Goal: Task Accomplishment & Management: Use online tool/utility

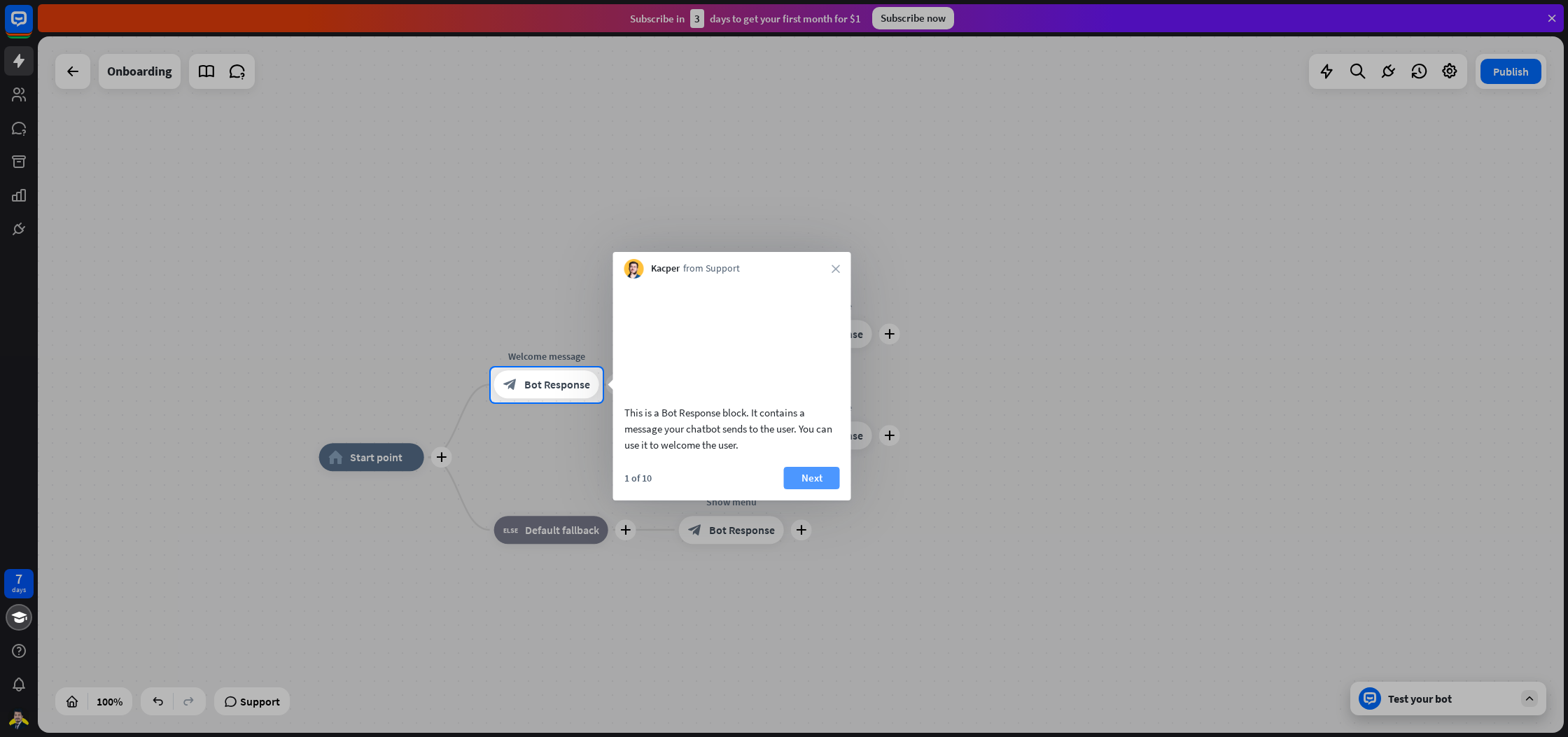
click at [803, 490] on button "Next" at bounding box center [812, 478] width 56 height 22
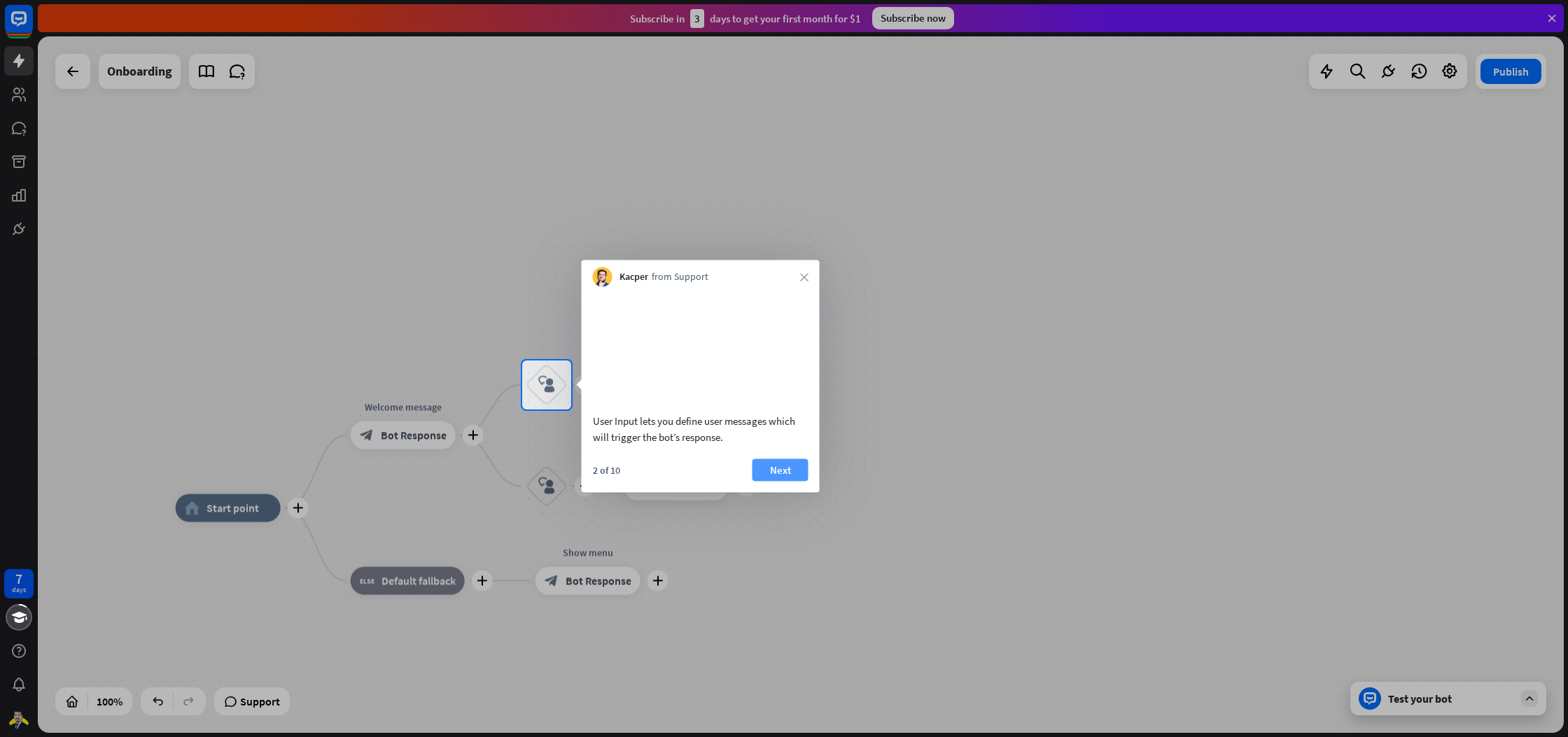
click at [791, 482] on button "Next" at bounding box center [780, 470] width 56 height 22
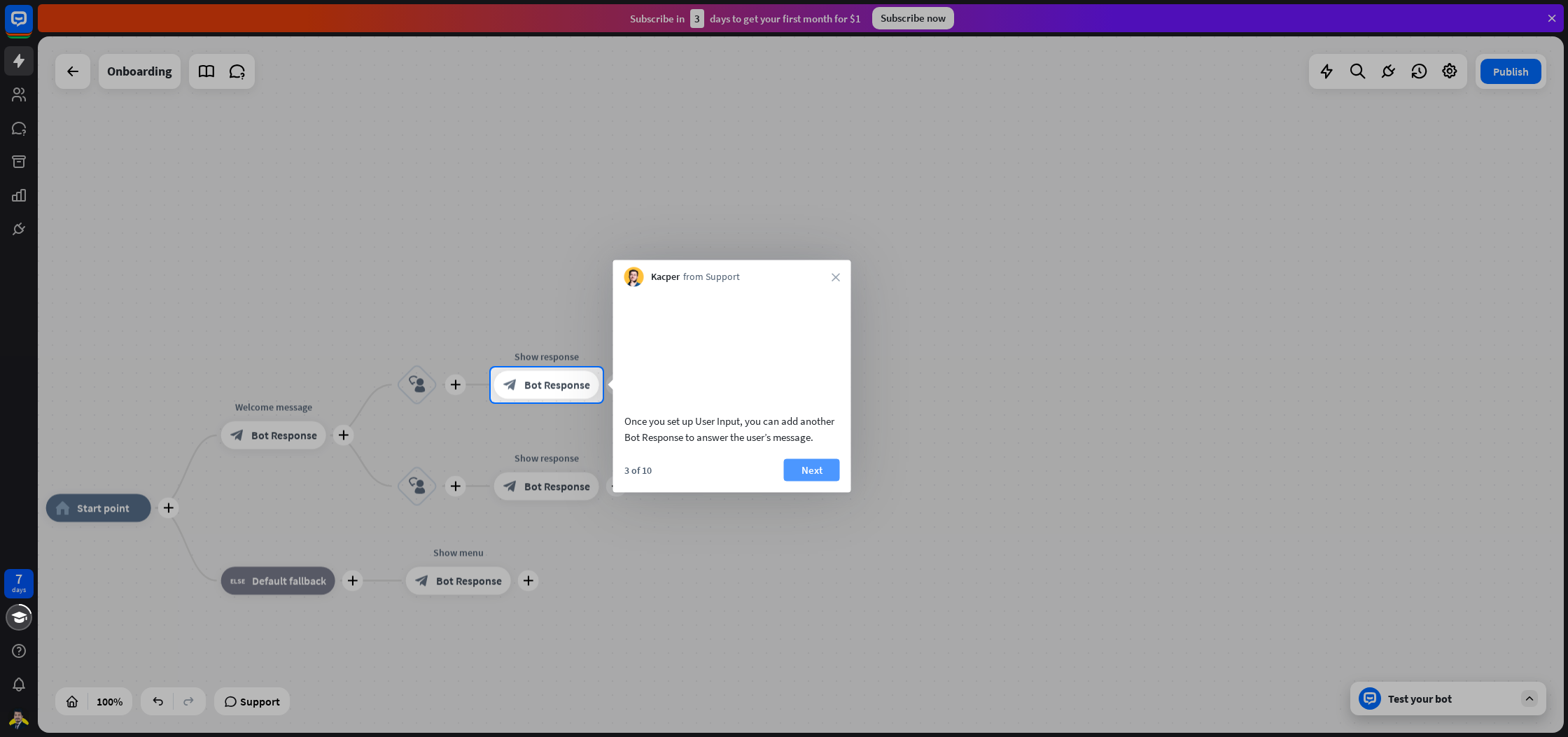
click at [799, 482] on button "Next" at bounding box center [812, 470] width 56 height 22
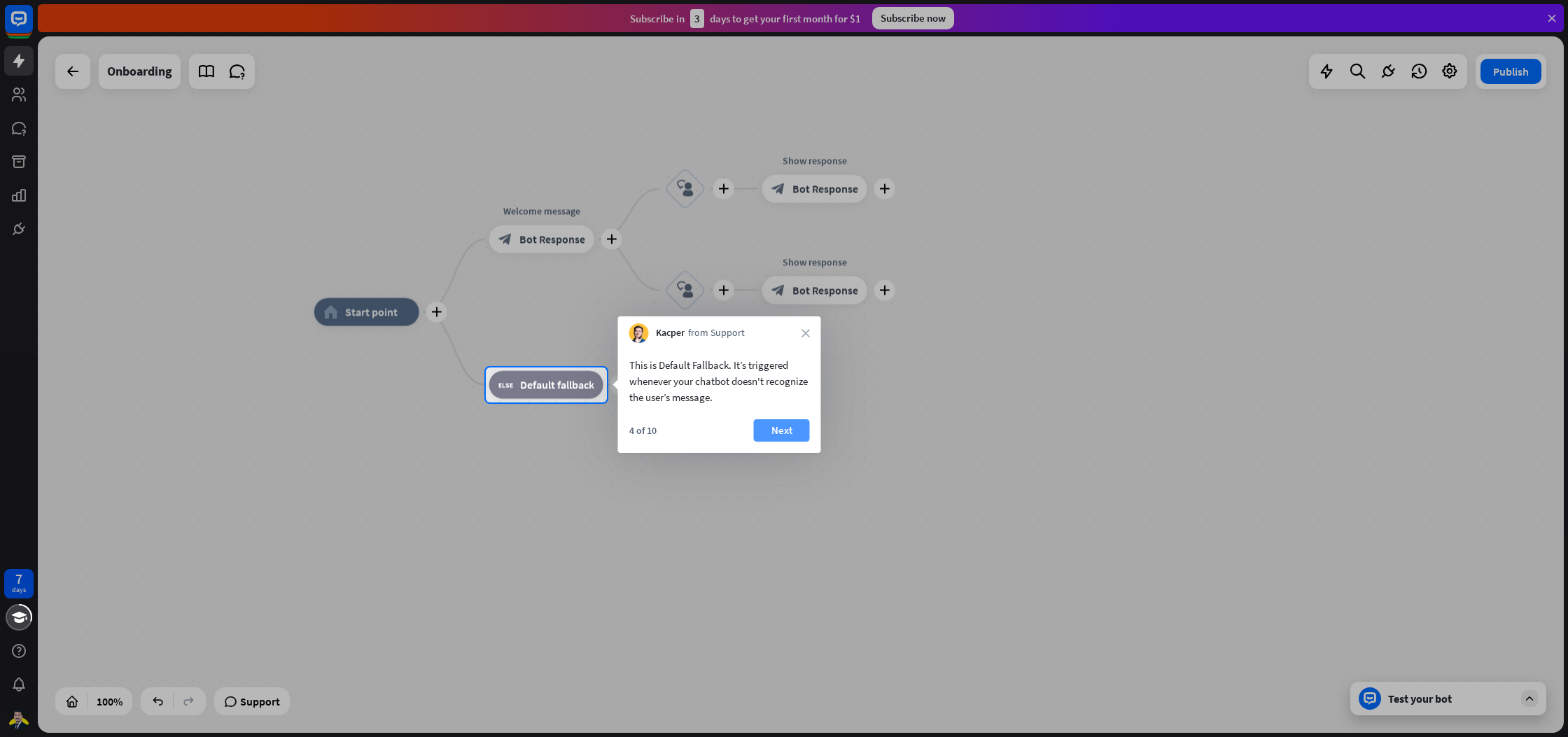
click at [792, 437] on button "Next" at bounding box center [782, 430] width 56 height 22
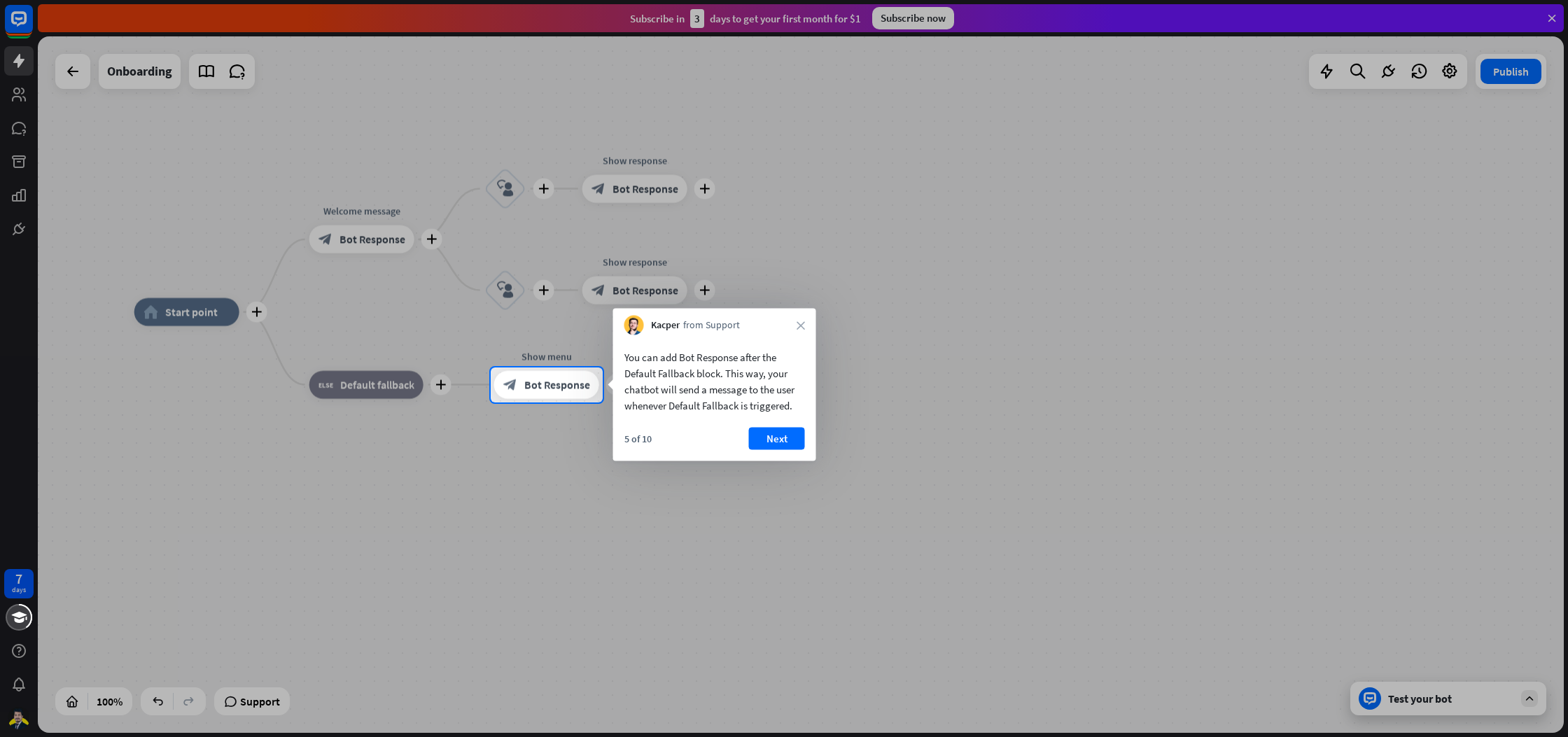
click at [792, 437] on button "Next" at bounding box center [776, 439] width 56 height 22
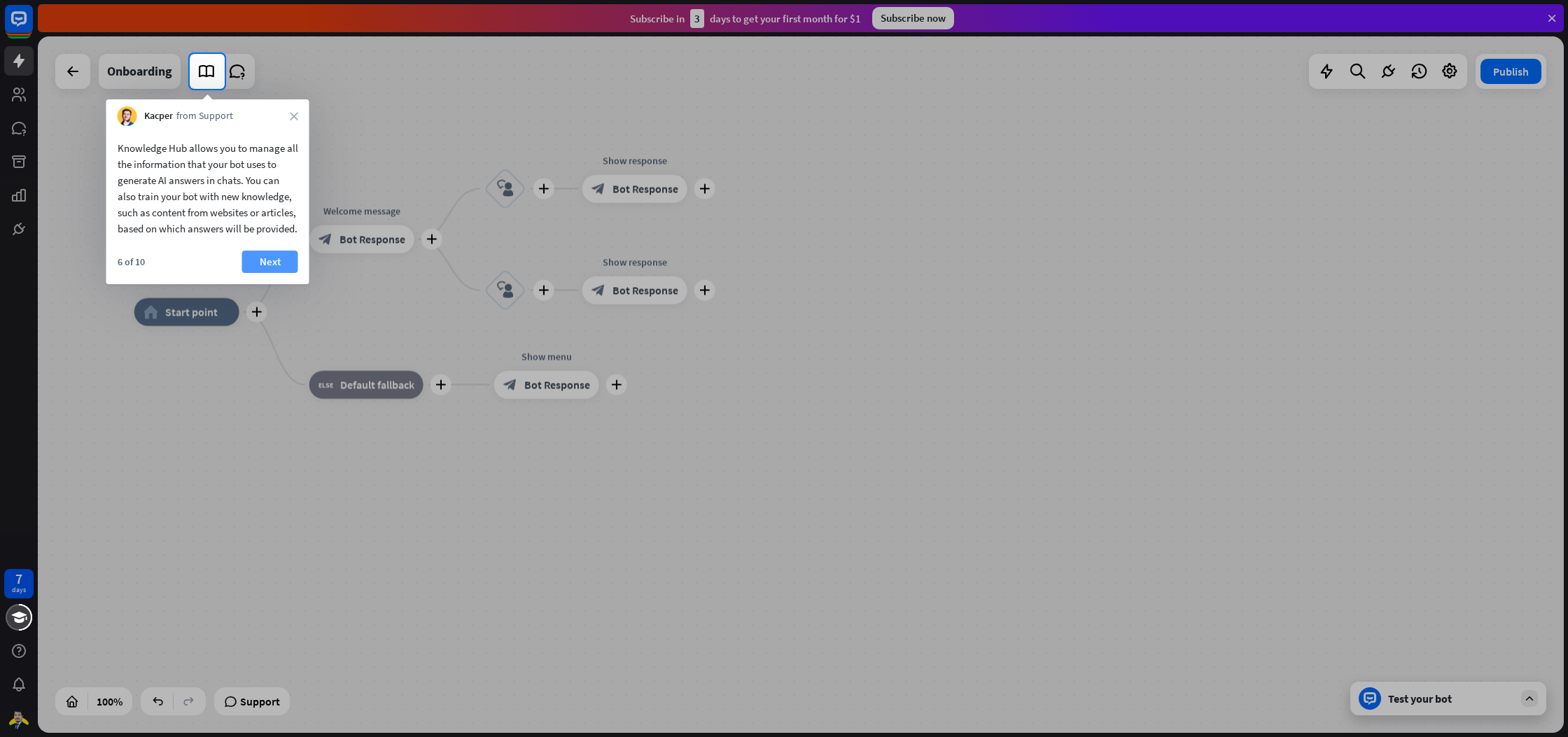
click at [273, 273] on button "Next" at bounding box center [270, 262] width 56 height 22
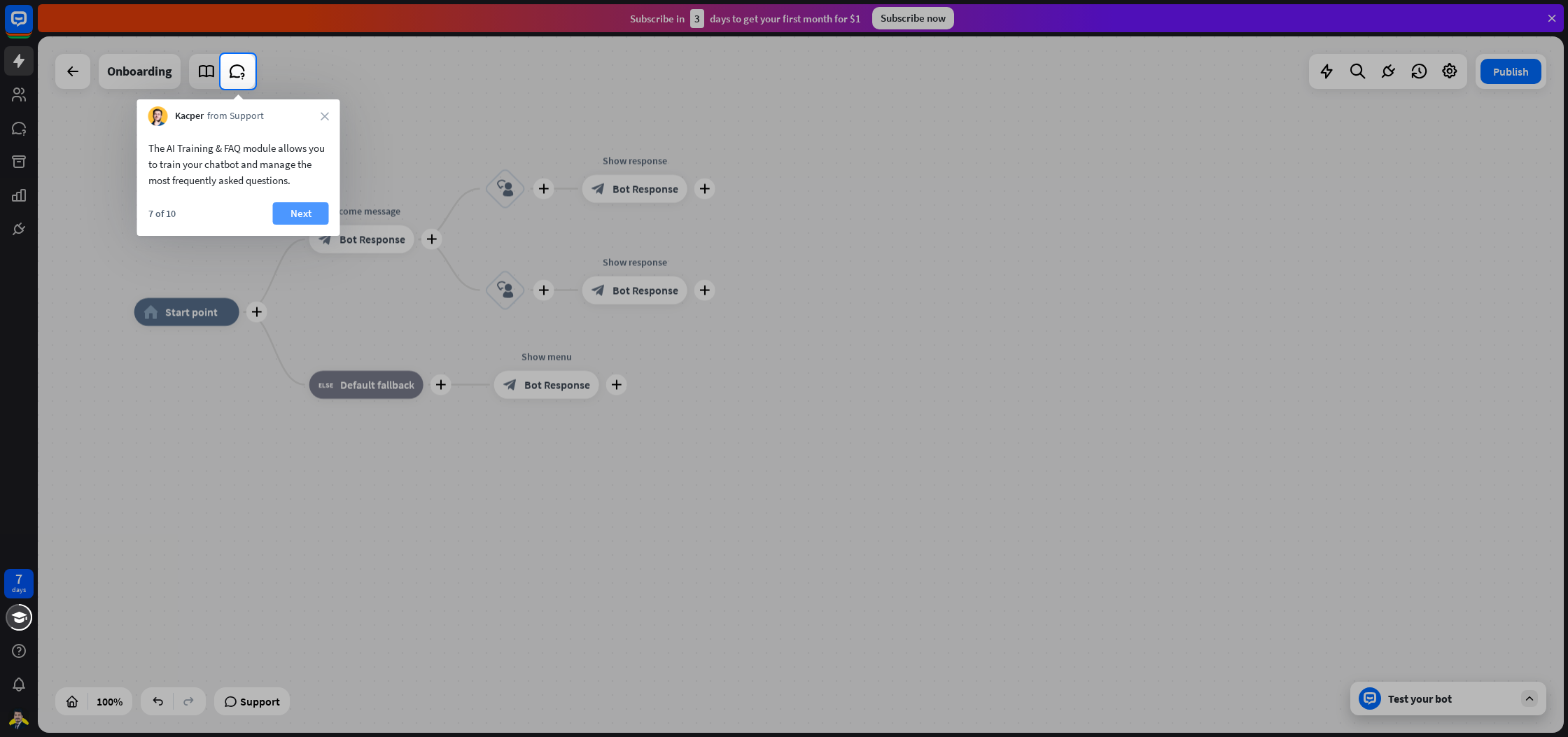
click at [303, 214] on button "Next" at bounding box center [300, 213] width 56 height 22
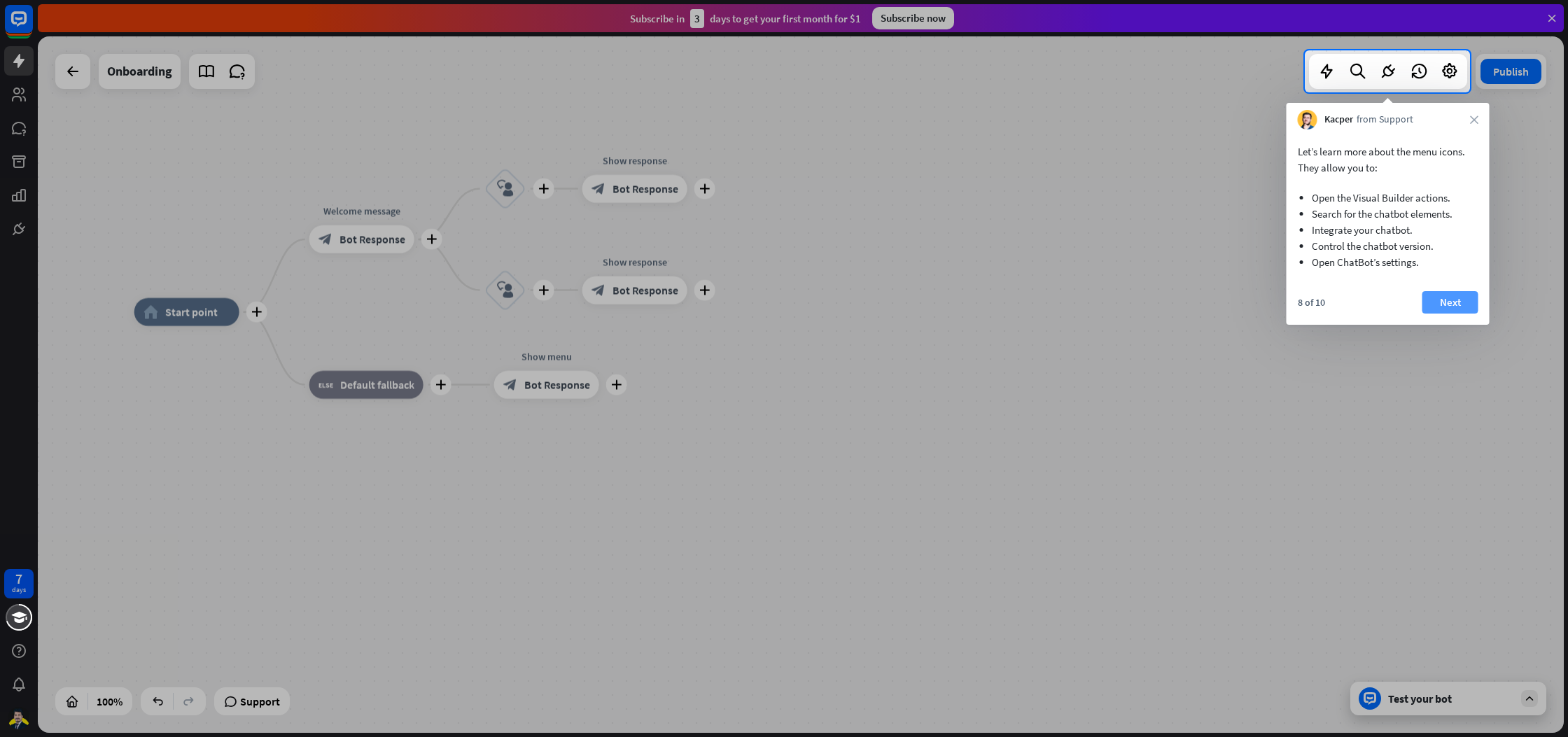
click at [1446, 300] on button "Next" at bounding box center [1450, 302] width 56 height 22
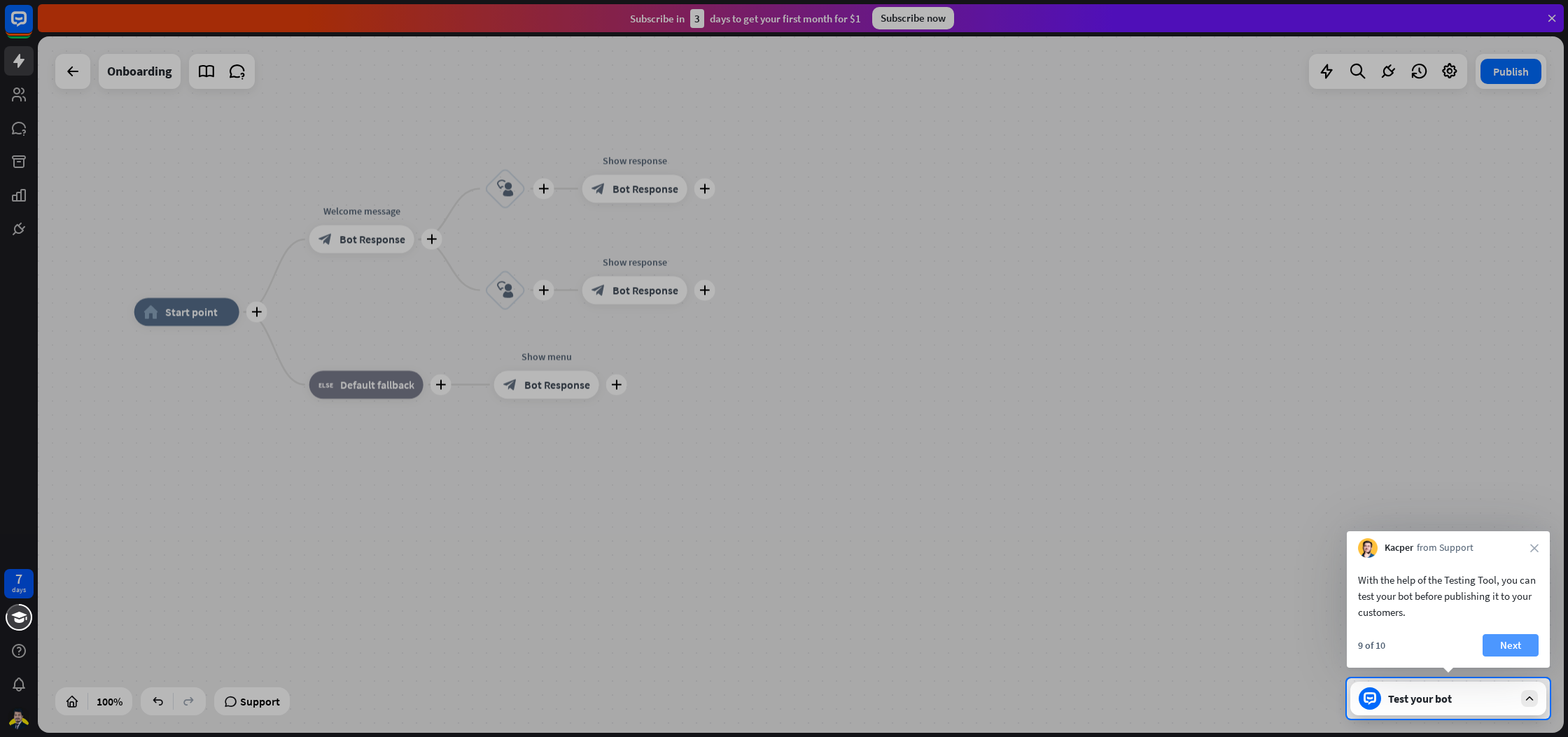
click at [1516, 639] on button "Next" at bounding box center [1510, 645] width 56 height 22
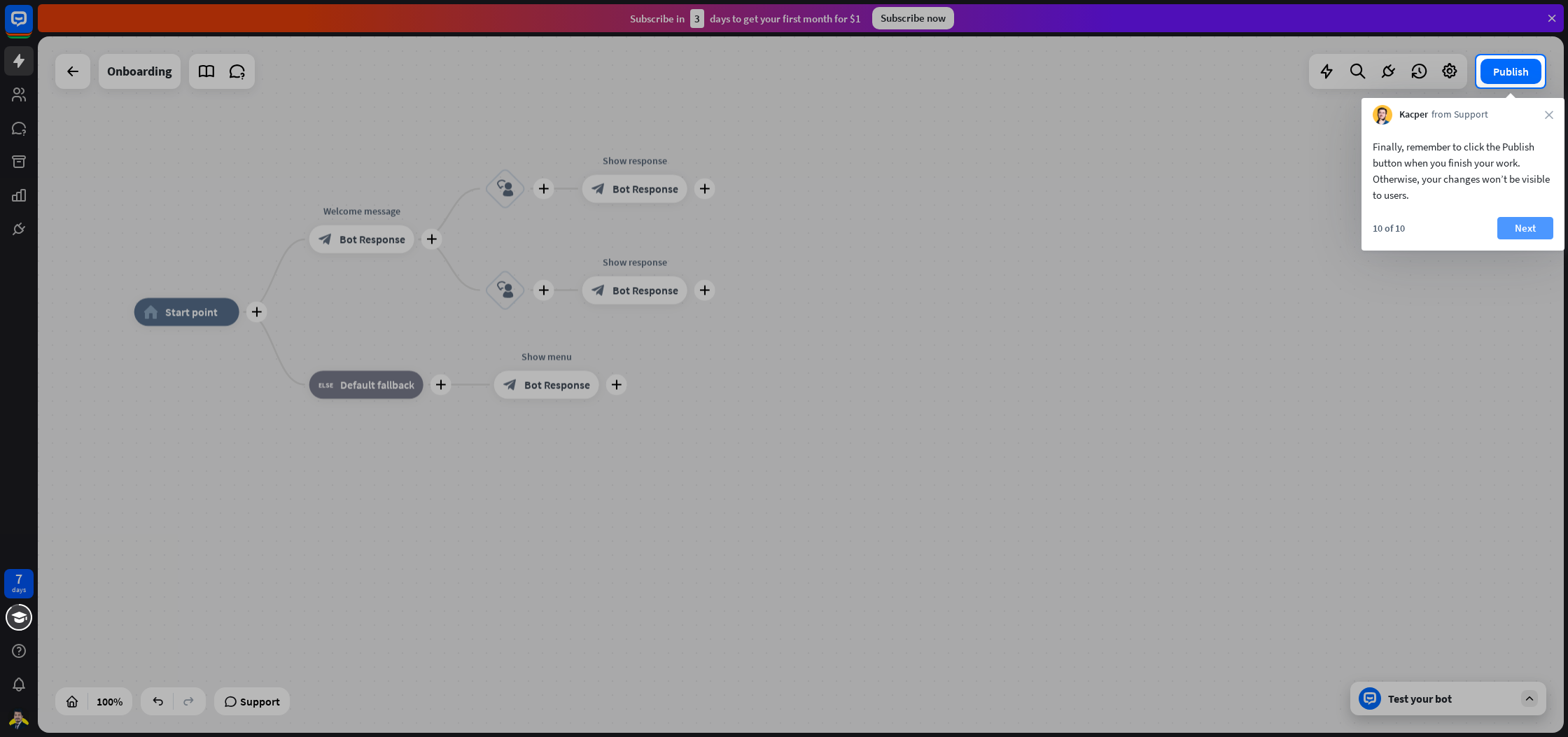
click at [1539, 221] on button "Next" at bounding box center [1525, 228] width 56 height 22
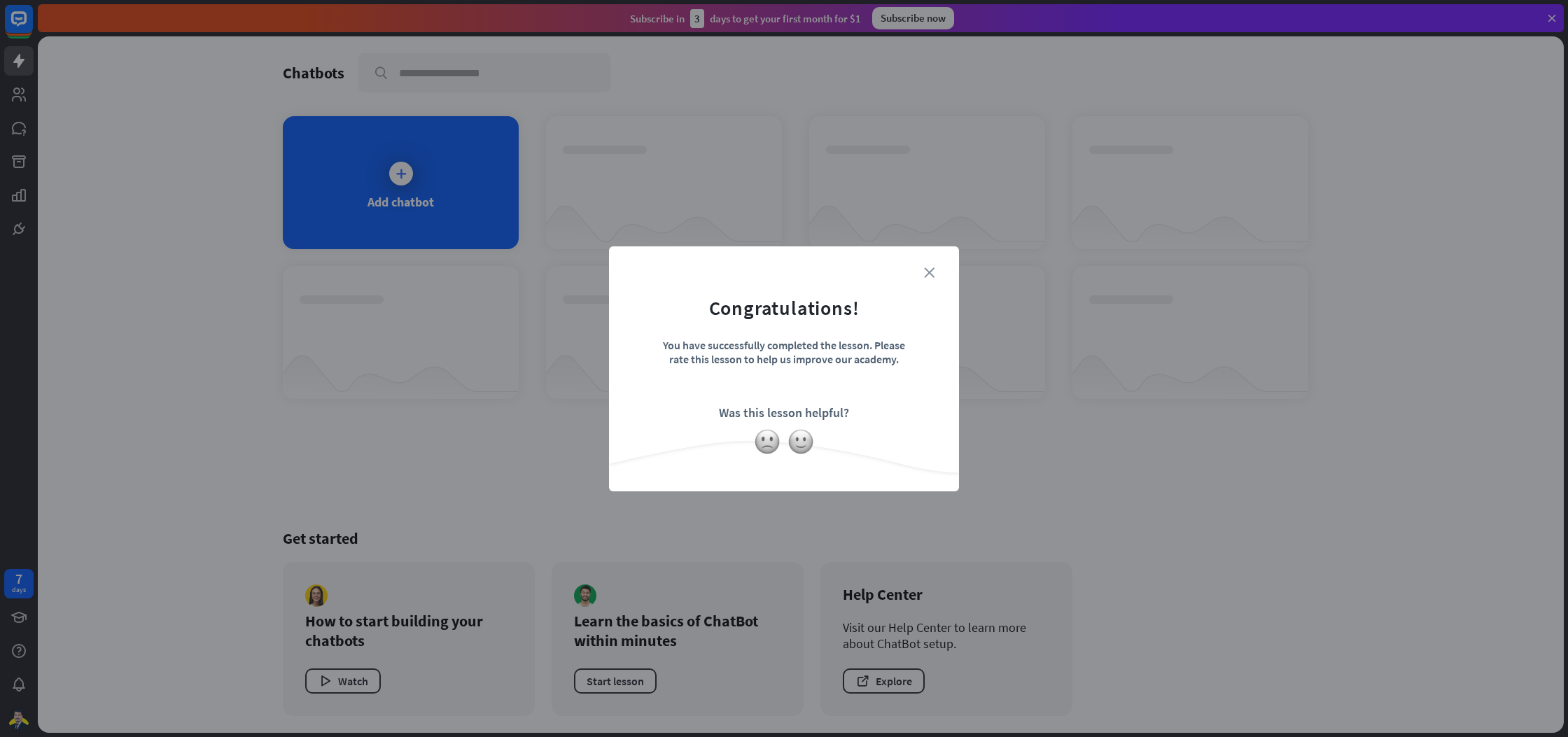
click at [926, 273] on icon "close" at bounding box center [929, 272] width 10 height 10
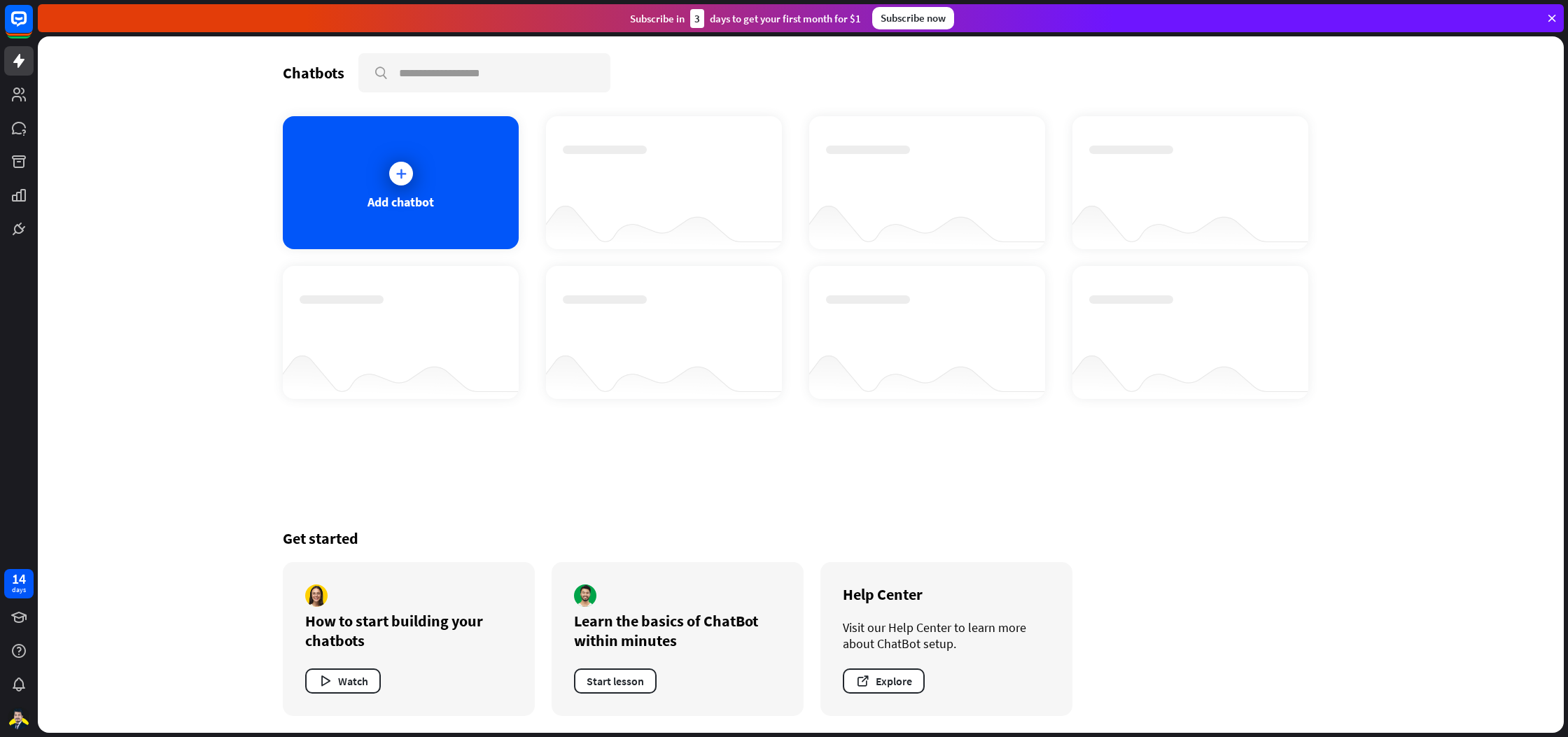
click at [710, 487] on div "Chatbots search Add chatbot Get started How to start building your chatbots Wat…" at bounding box center [801, 385] width 1120 height 697
click at [710, 488] on div "Chatbots search Add chatbot Get started How to start building your chatbots Wat…" at bounding box center [801, 385] width 1120 height 697
click at [624, 684] on button "Start lesson" at bounding box center [615, 682] width 82 height 26
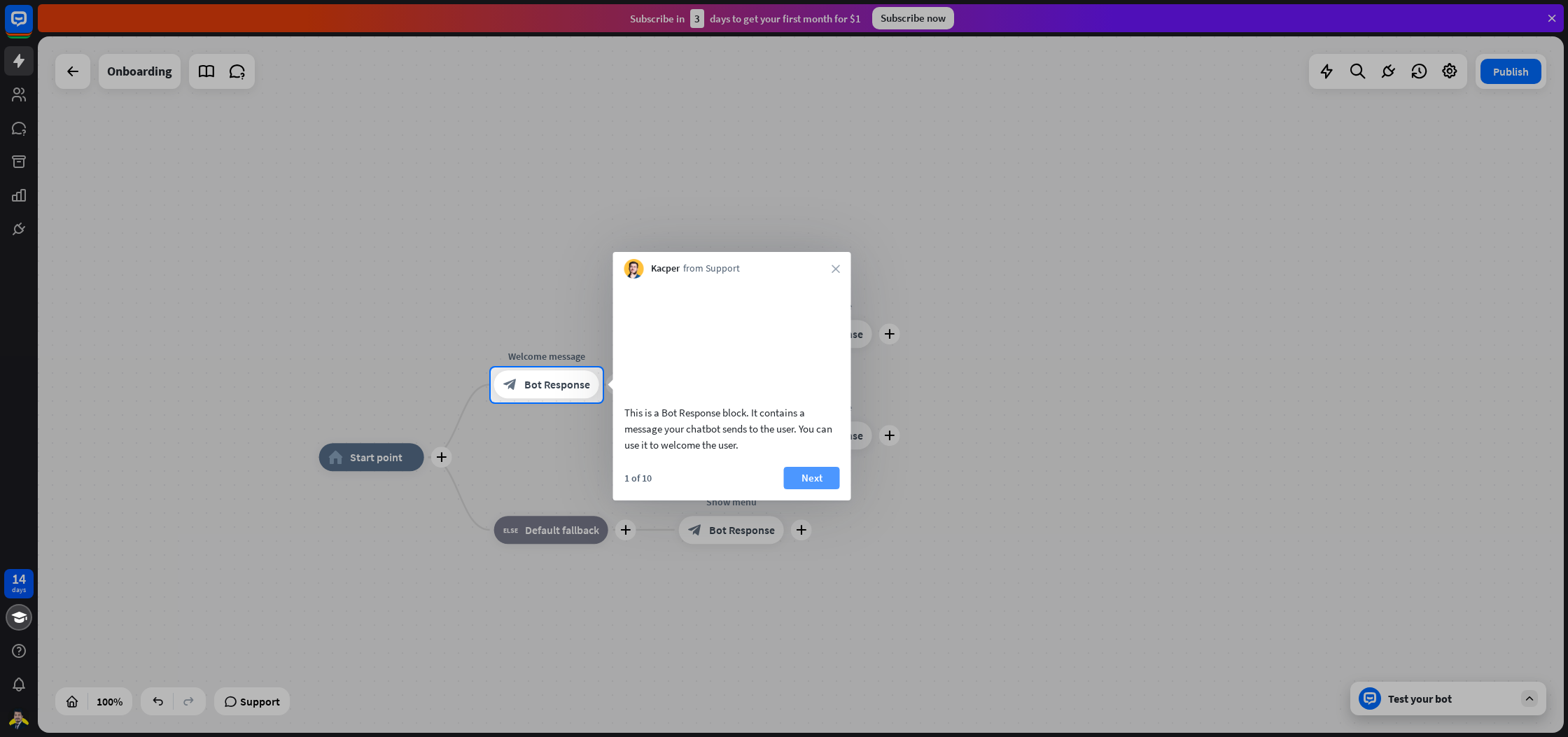
click at [805, 490] on button "Next" at bounding box center [812, 478] width 56 height 22
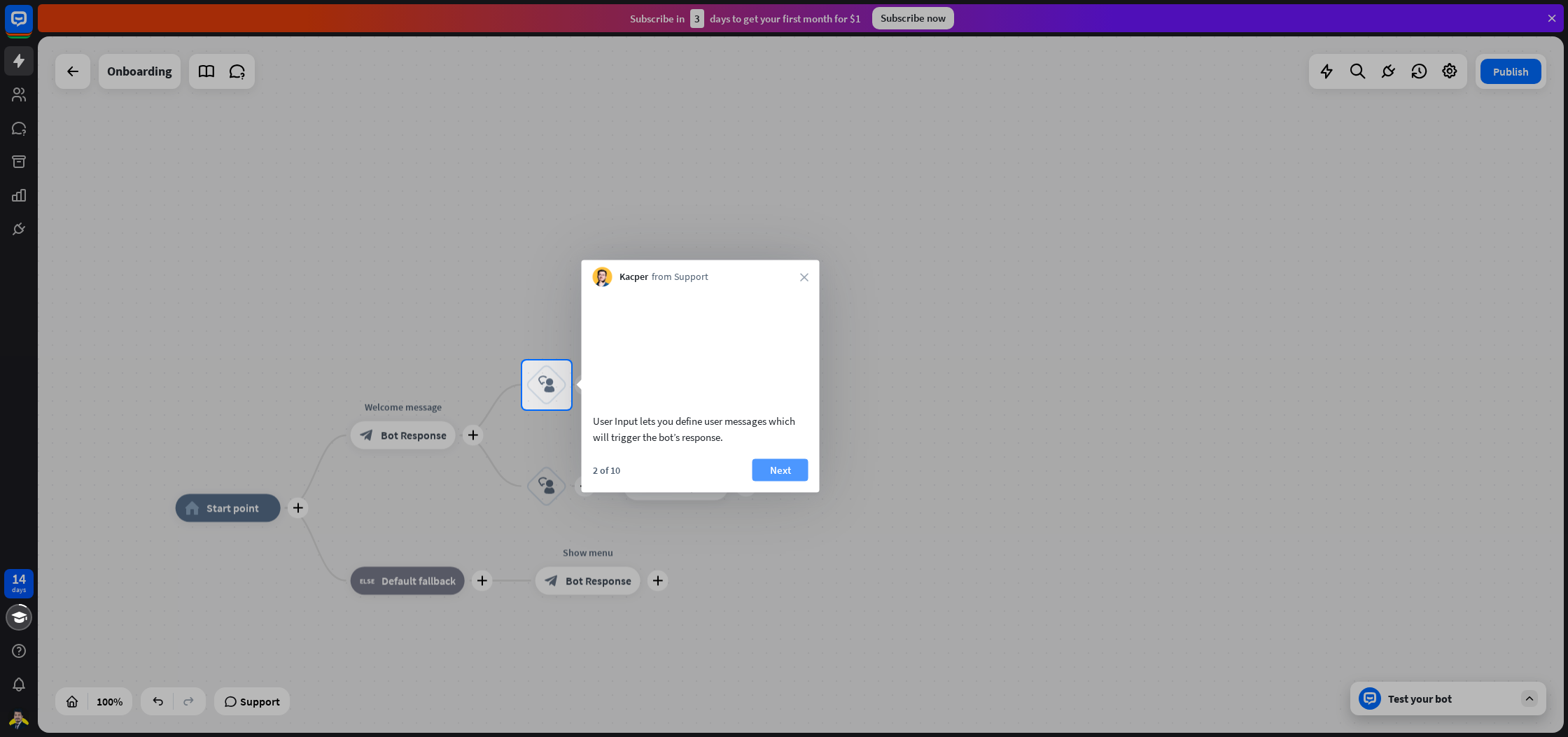
click at [791, 482] on button "Next" at bounding box center [780, 470] width 56 height 22
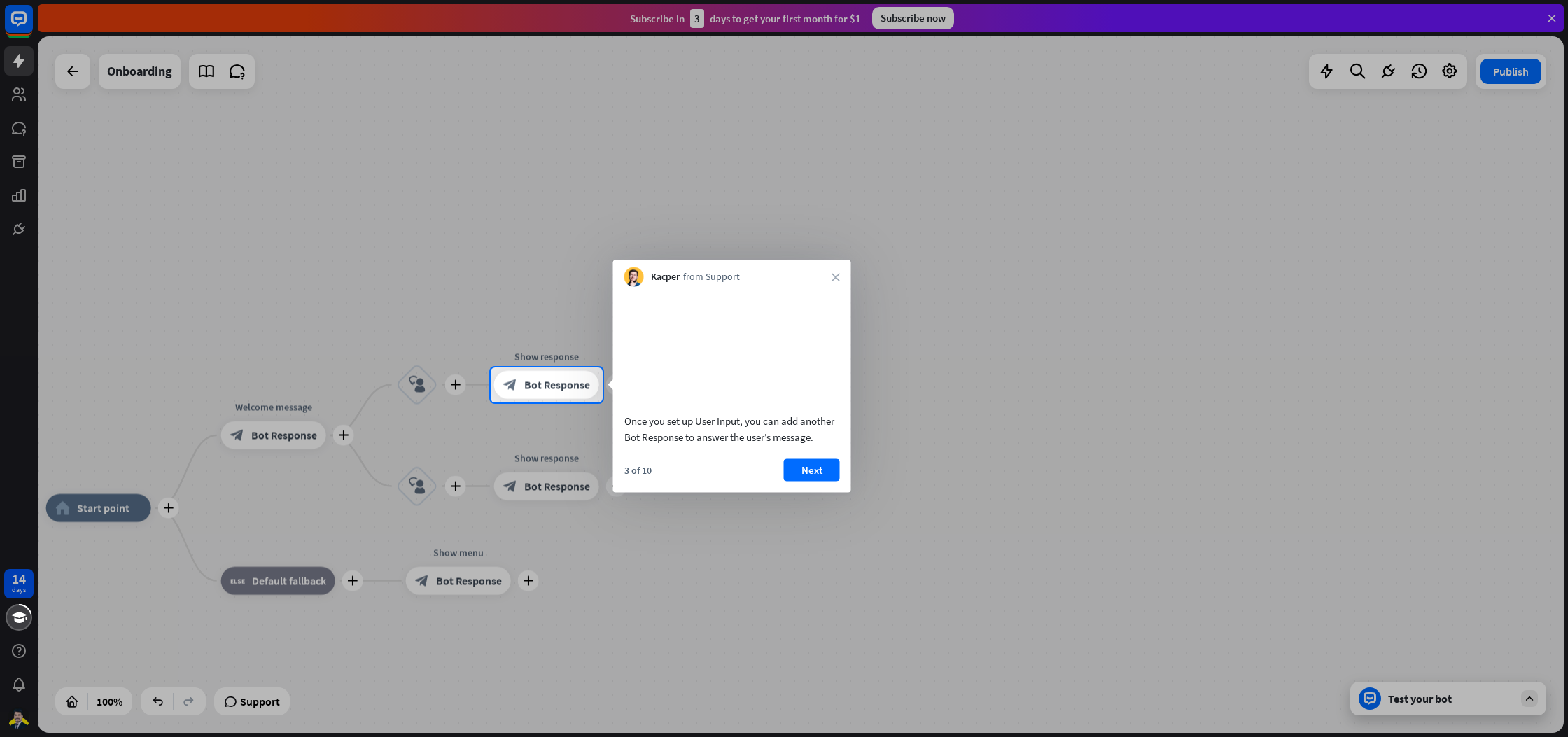
click at [790, 482] on button "Next" at bounding box center [812, 470] width 56 height 22
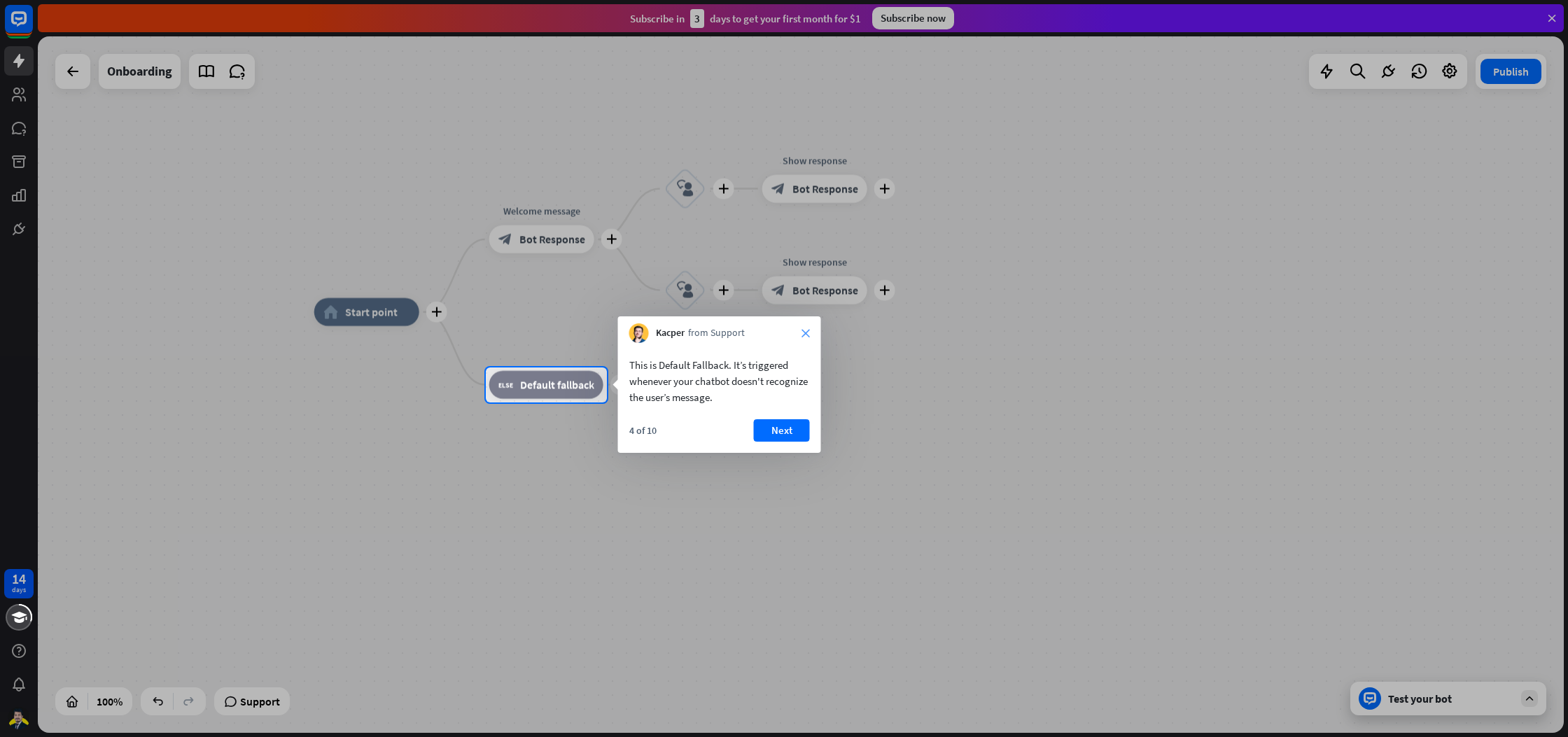
click at [803, 332] on icon "close" at bounding box center [806, 333] width 8 height 8
click at [763, 428] on button "Yes, leave" at bounding box center [766, 426] width 87 height 22
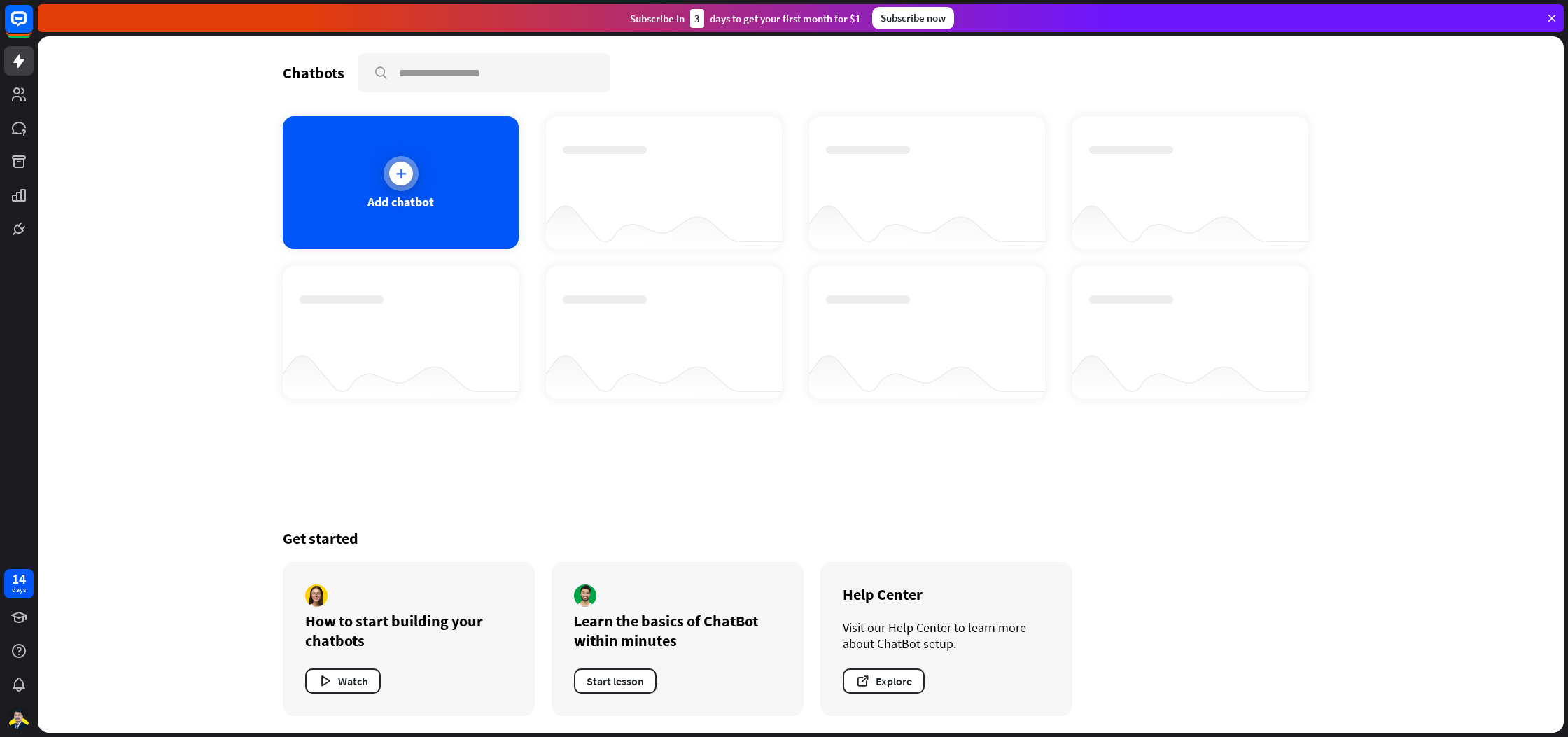
click at [389, 168] on div at bounding box center [401, 174] width 35 height 35
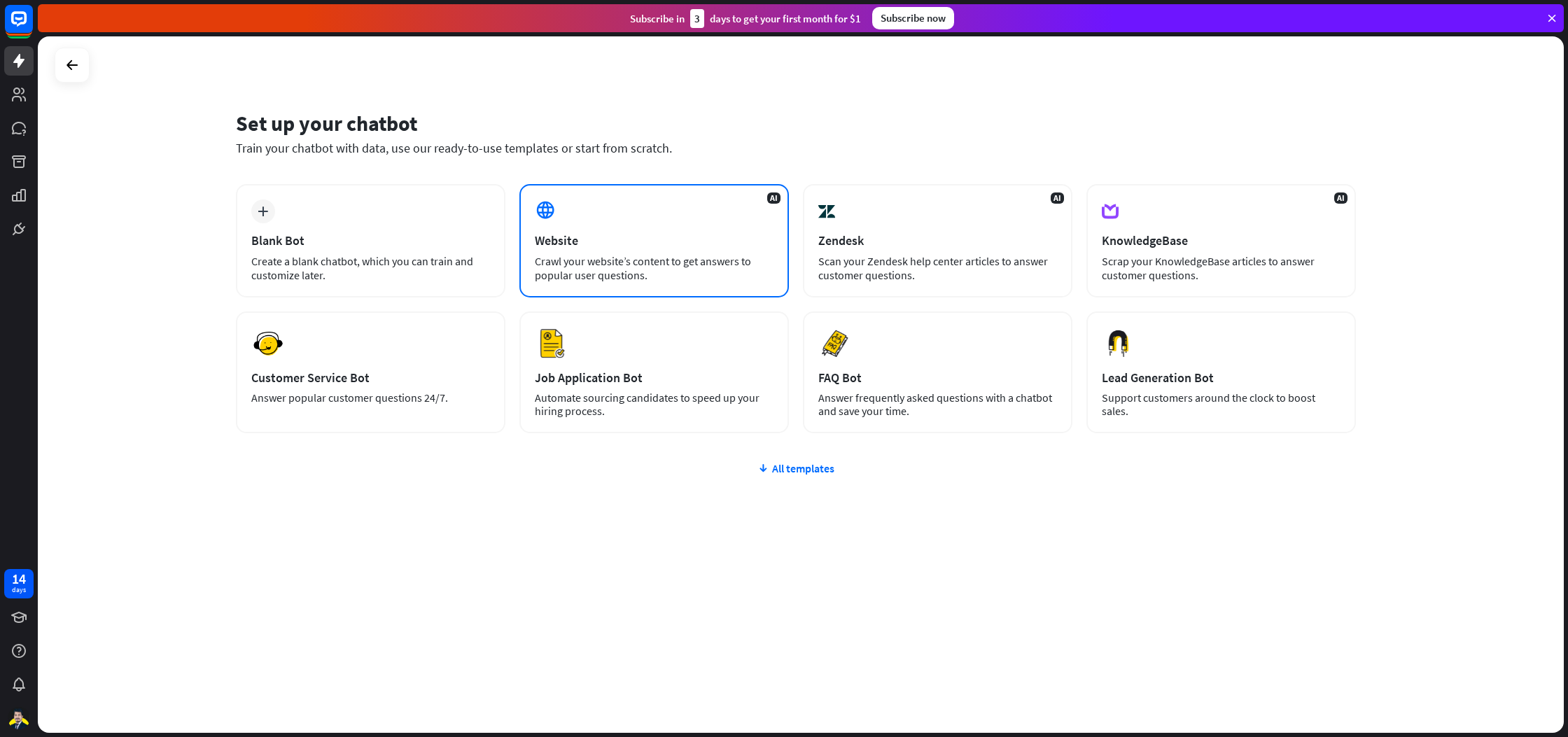
click at [591, 237] on div "Website" at bounding box center [654, 241] width 239 height 16
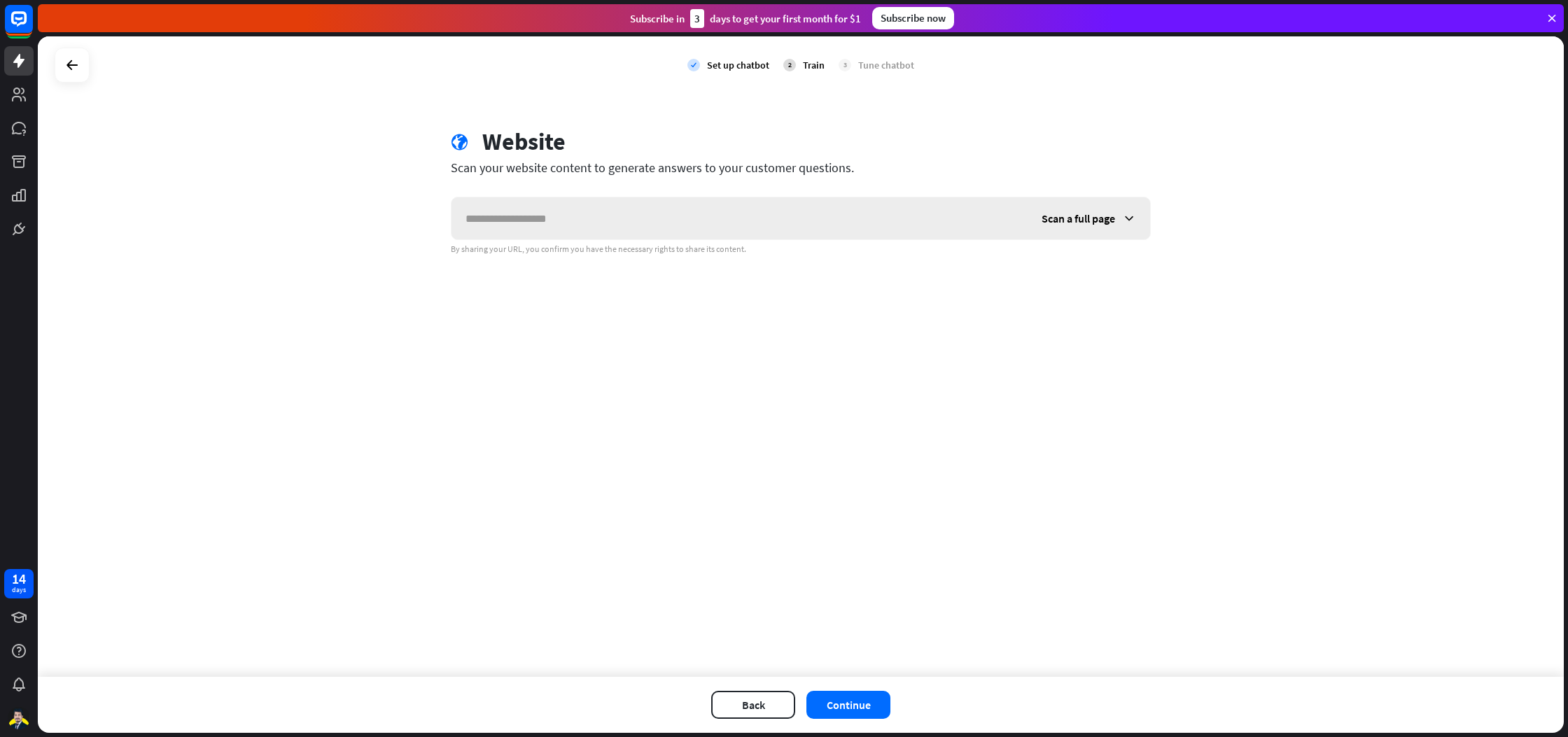
click at [553, 225] on input "text" at bounding box center [740, 219] width 577 height 42
click at [67, 70] on icon at bounding box center [72, 65] width 16 height 16
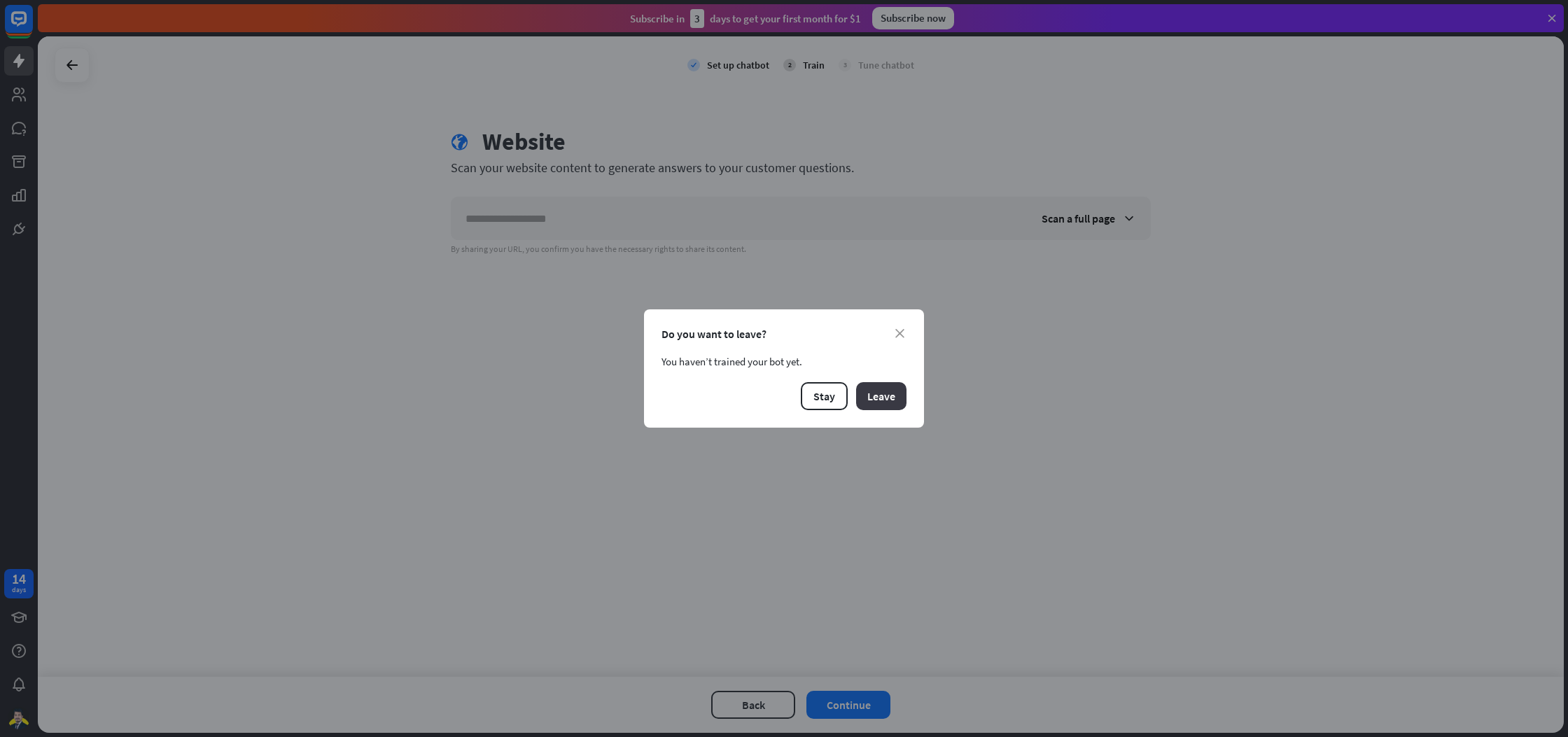
click at [879, 396] on button "Leave" at bounding box center [881, 396] width 50 height 28
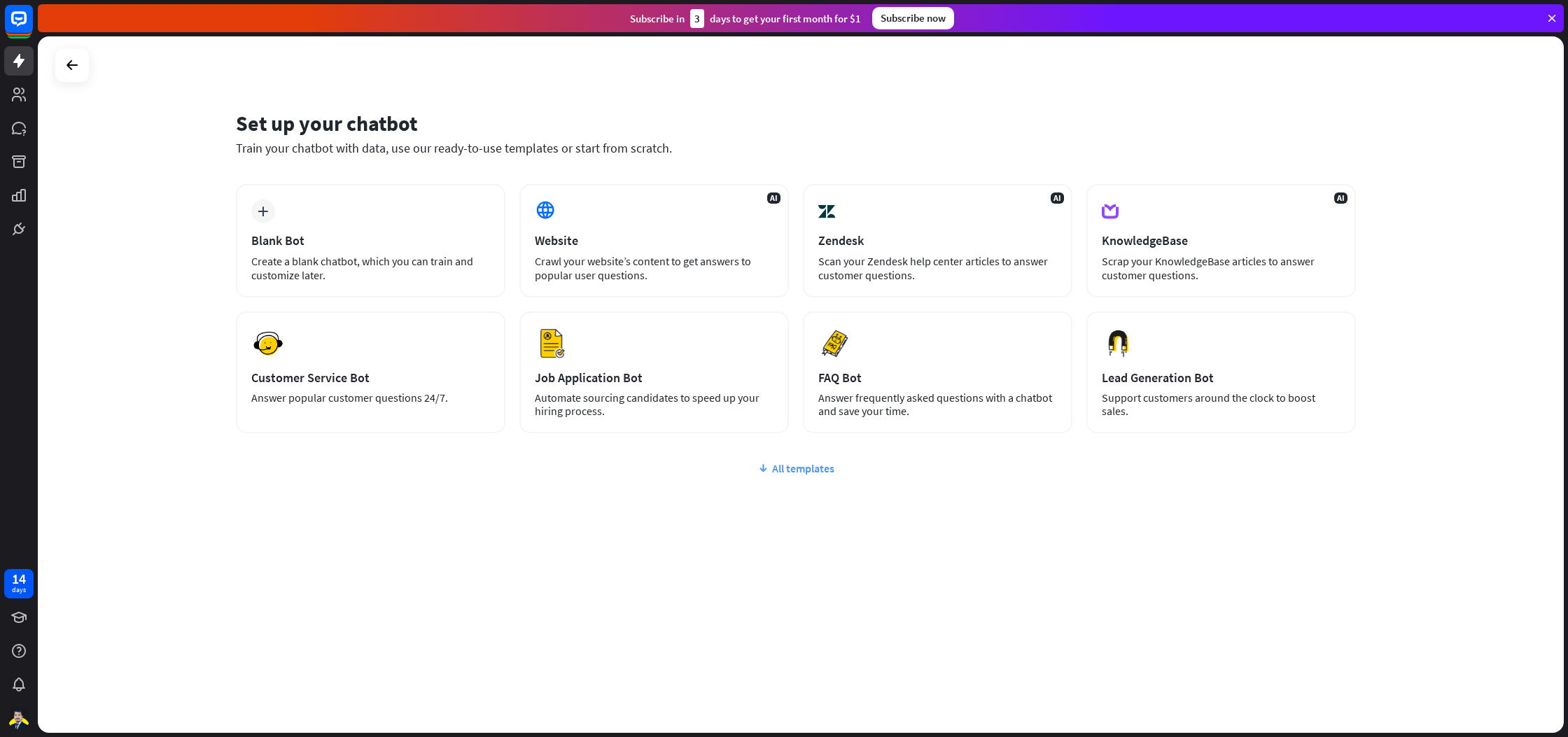
click at [803, 467] on div "All templates" at bounding box center [796, 468] width 1120 height 14
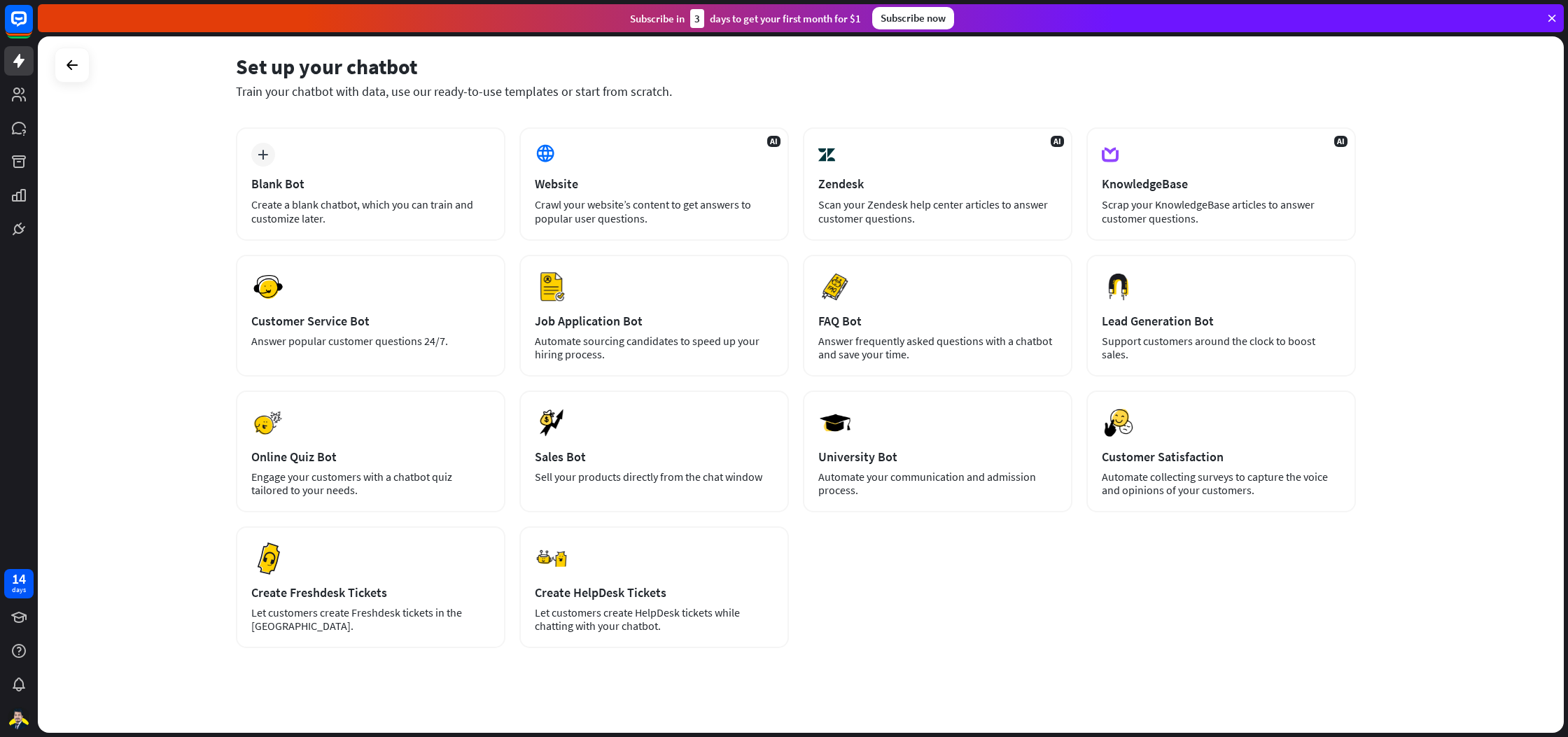
scroll to position [70, 0]
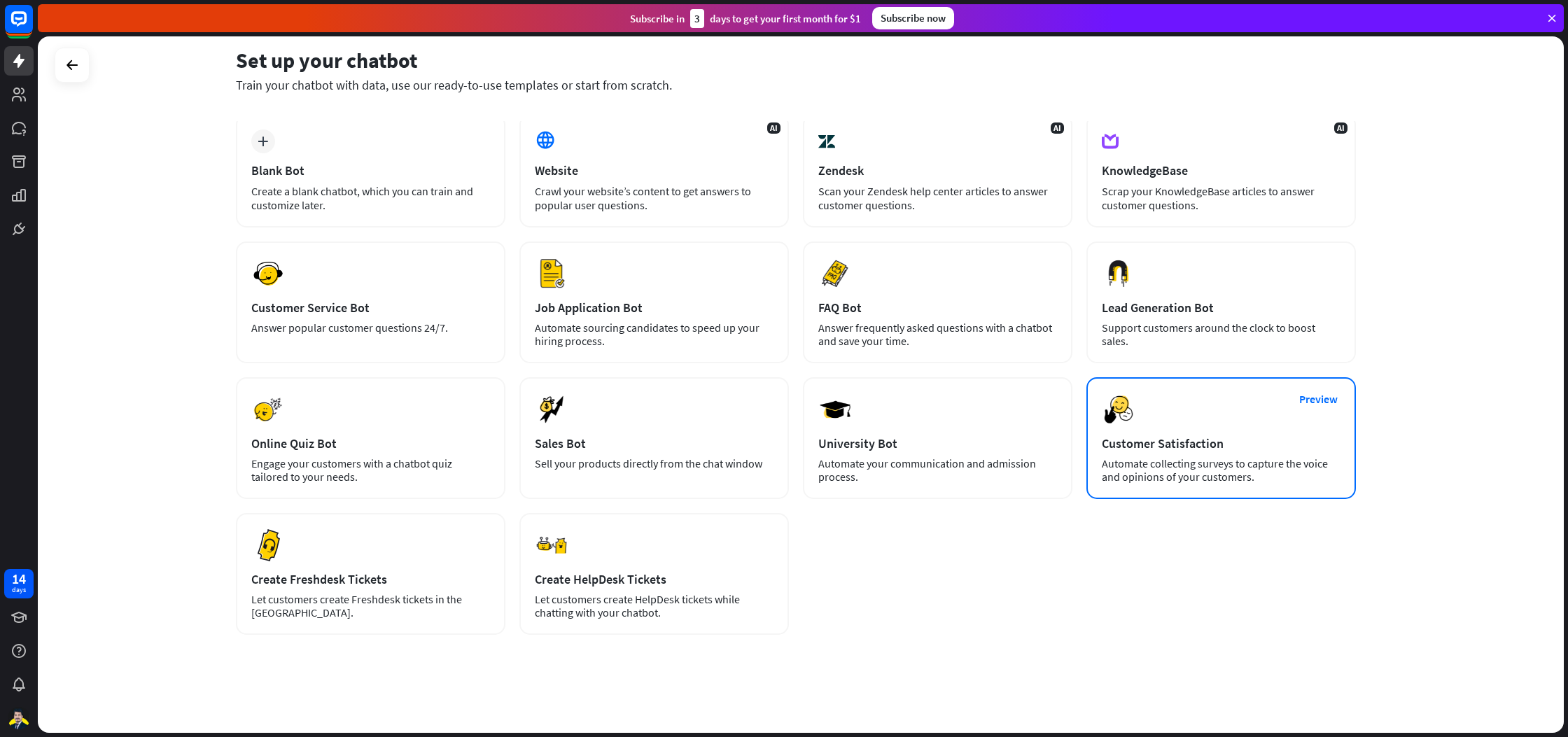
click at [1242, 472] on div "Automate collecting surveys to capture the voice and opinions of your customers." at bounding box center [1221, 471] width 239 height 27
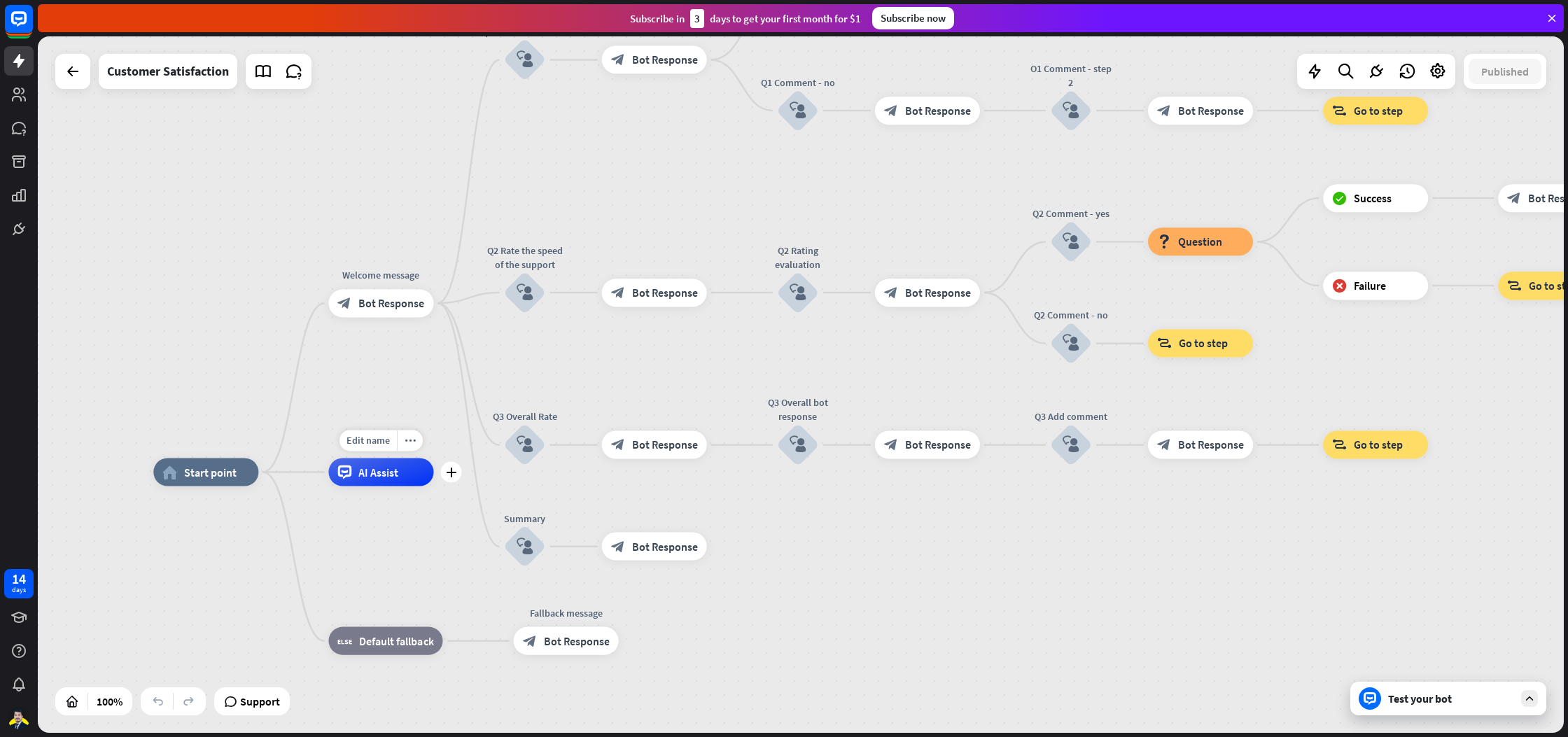
click at [369, 482] on div "AI Assist" at bounding box center [381, 471] width 105 height 28
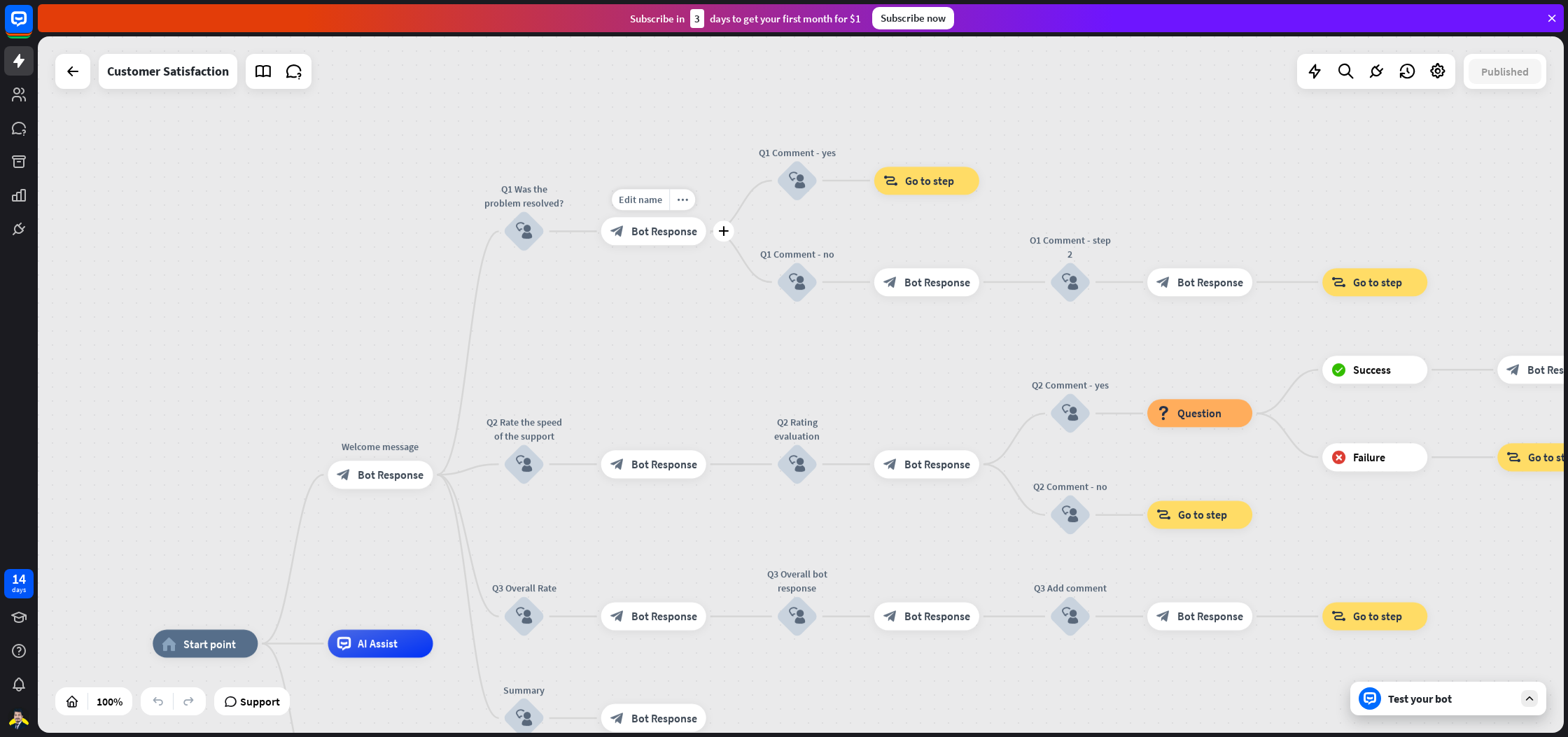
click at [653, 242] on div "block_bot_response Bot Response" at bounding box center [654, 232] width 105 height 28
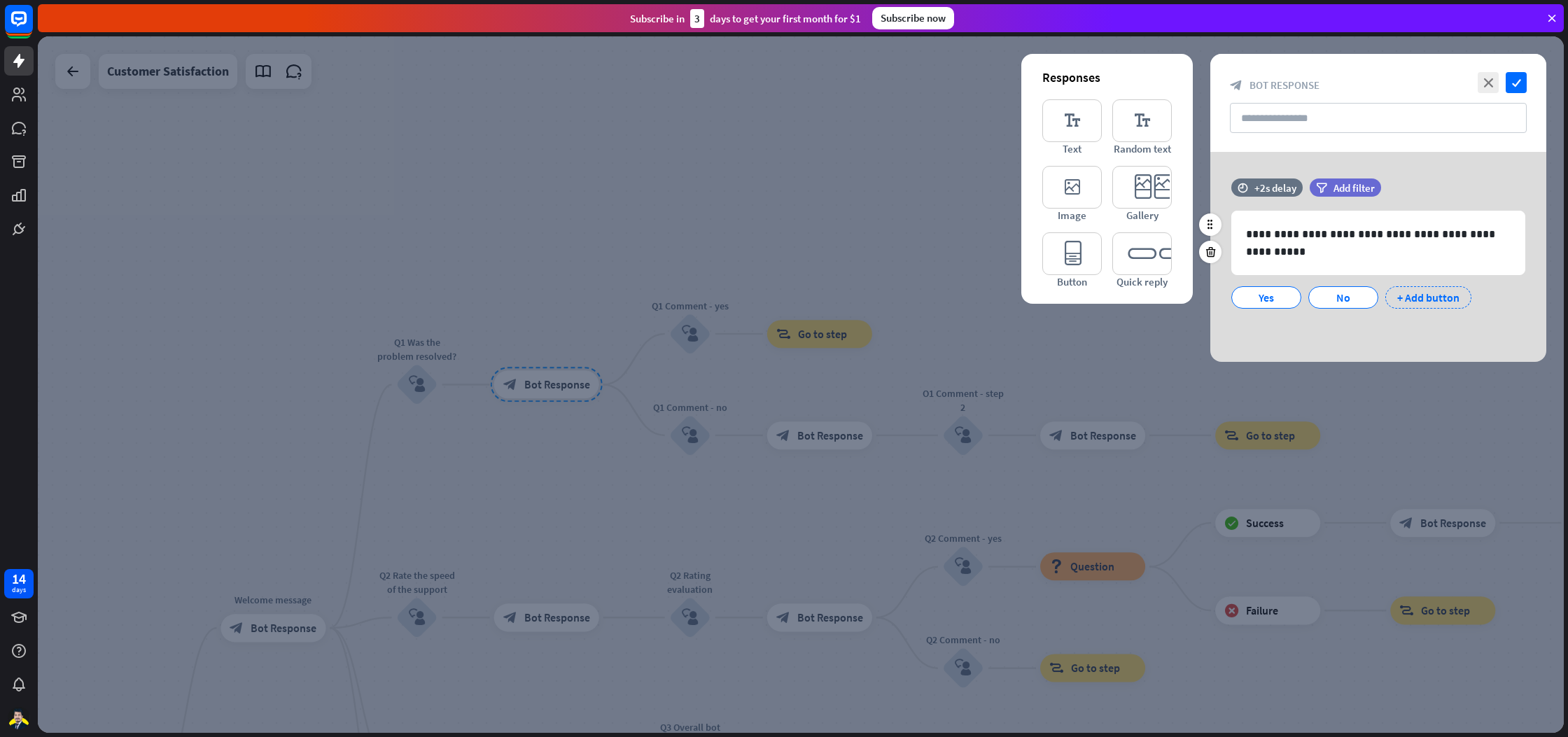
click at [1427, 294] on div "+ Add button" at bounding box center [1429, 298] width 86 height 22
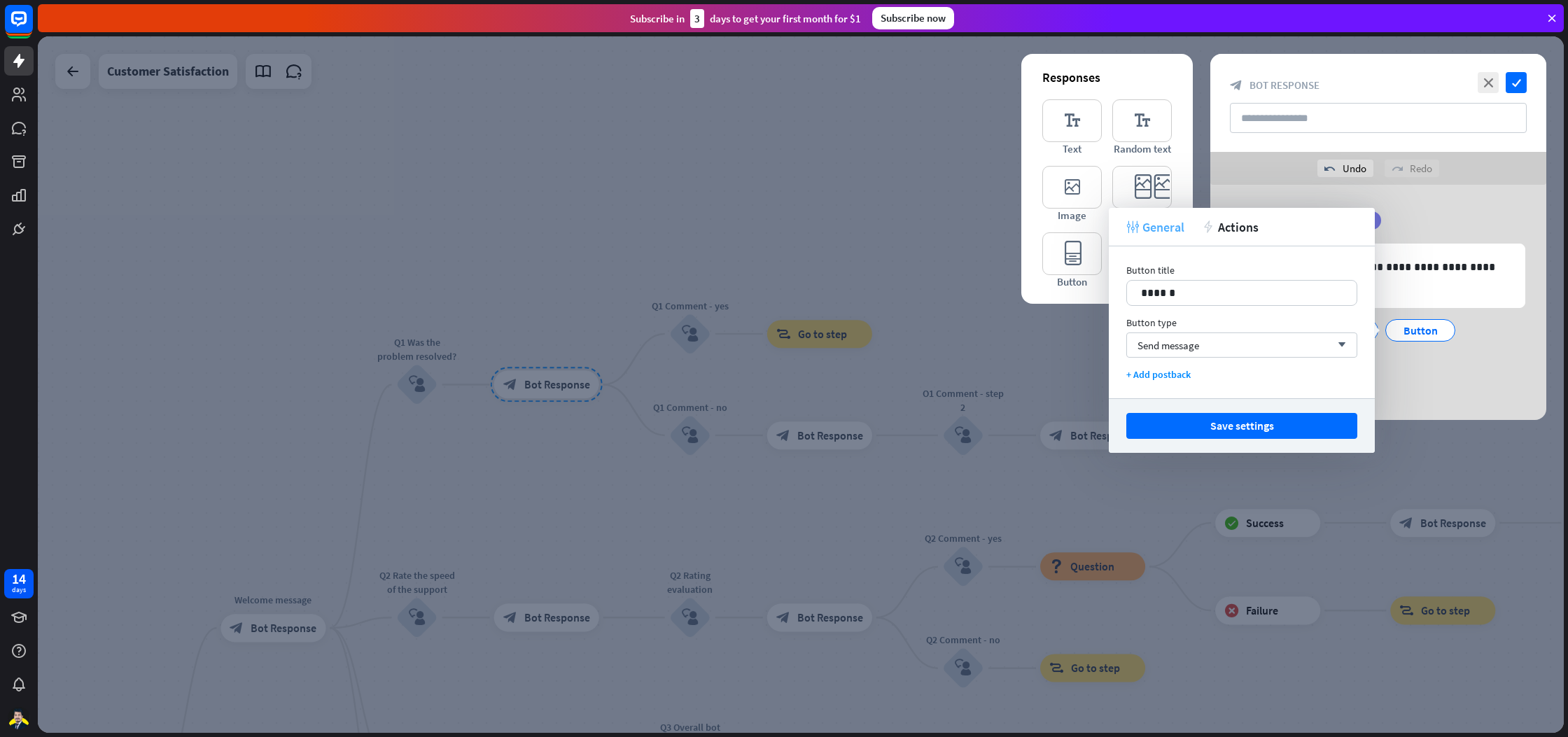
click at [1136, 223] on icon "tweak" at bounding box center [1133, 227] width 13 height 13
click at [1231, 231] on span "Actions" at bounding box center [1238, 227] width 40 height 16
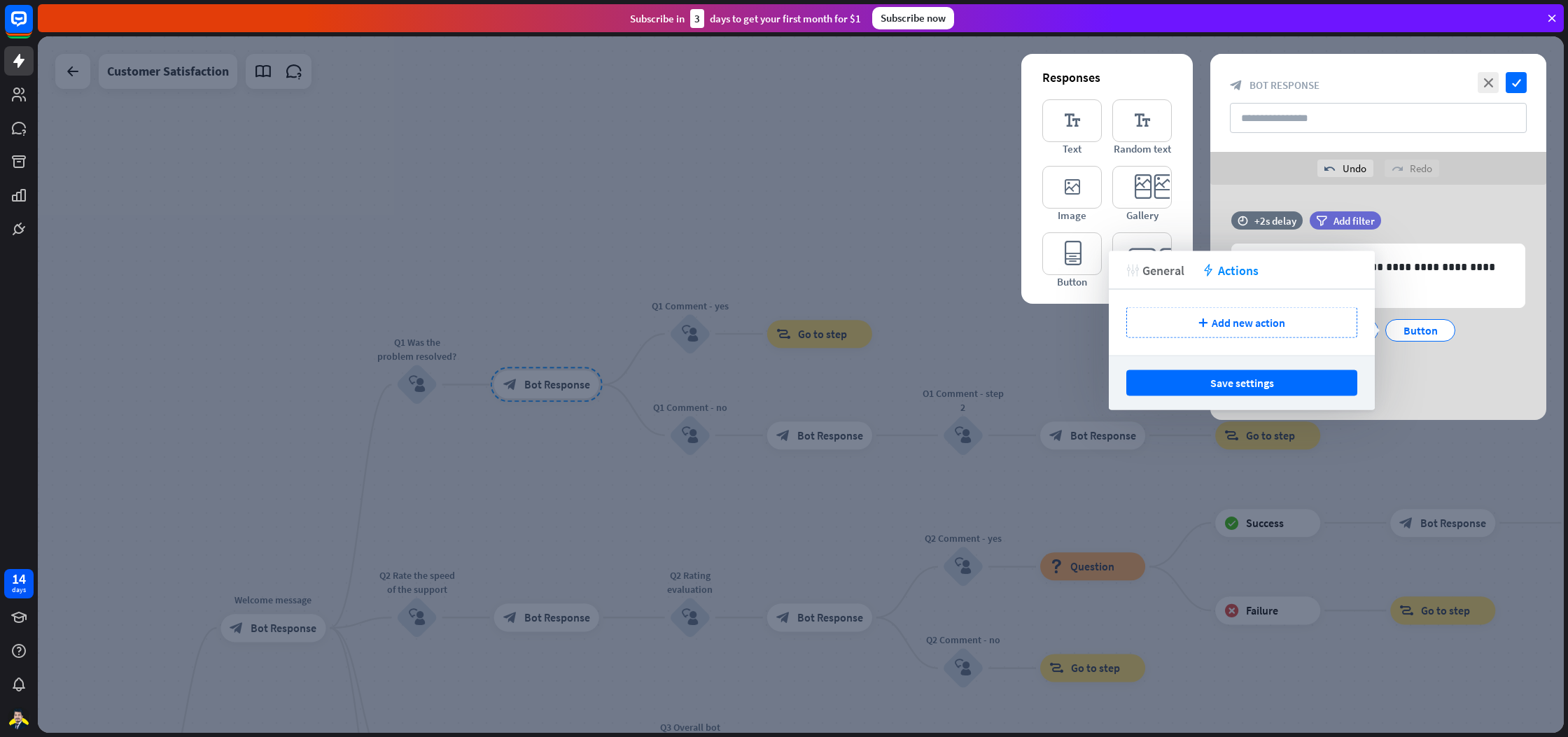
click at [1164, 270] on span "General" at bounding box center [1163, 270] width 42 height 16
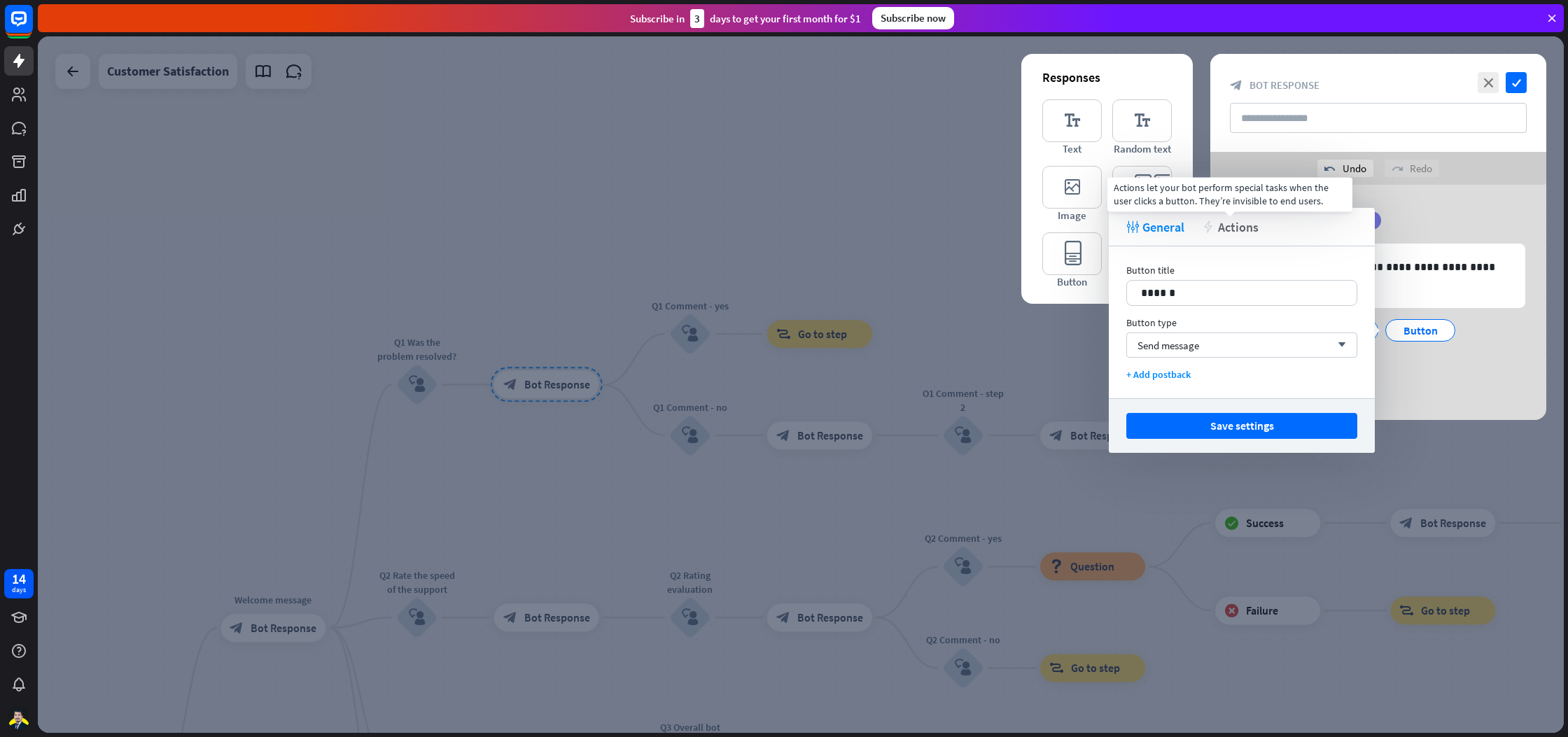
click at [1243, 233] on span "Actions" at bounding box center [1238, 227] width 40 height 16
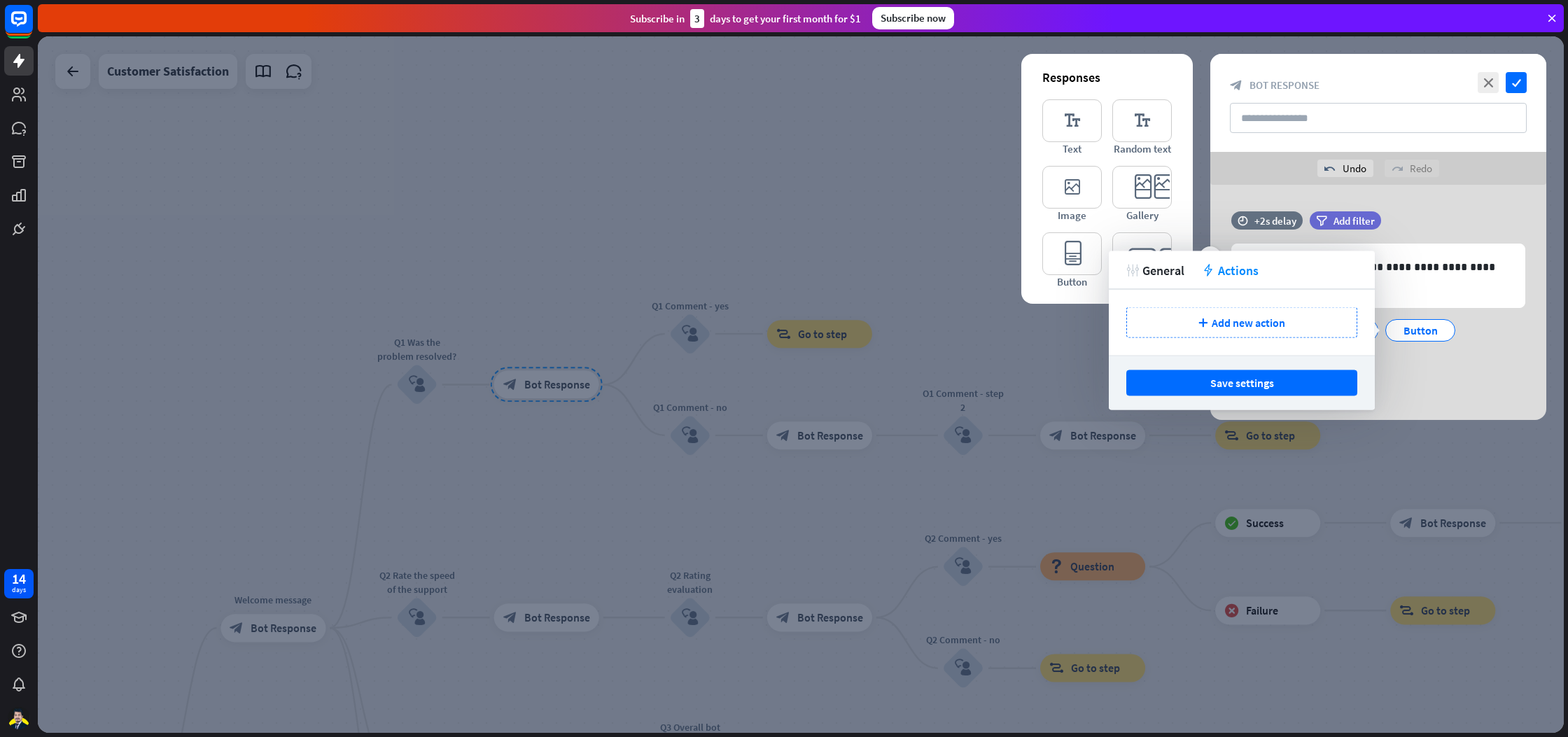
click at [1479, 383] on div "**********" at bounding box center [1379, 298] width 336 height 174
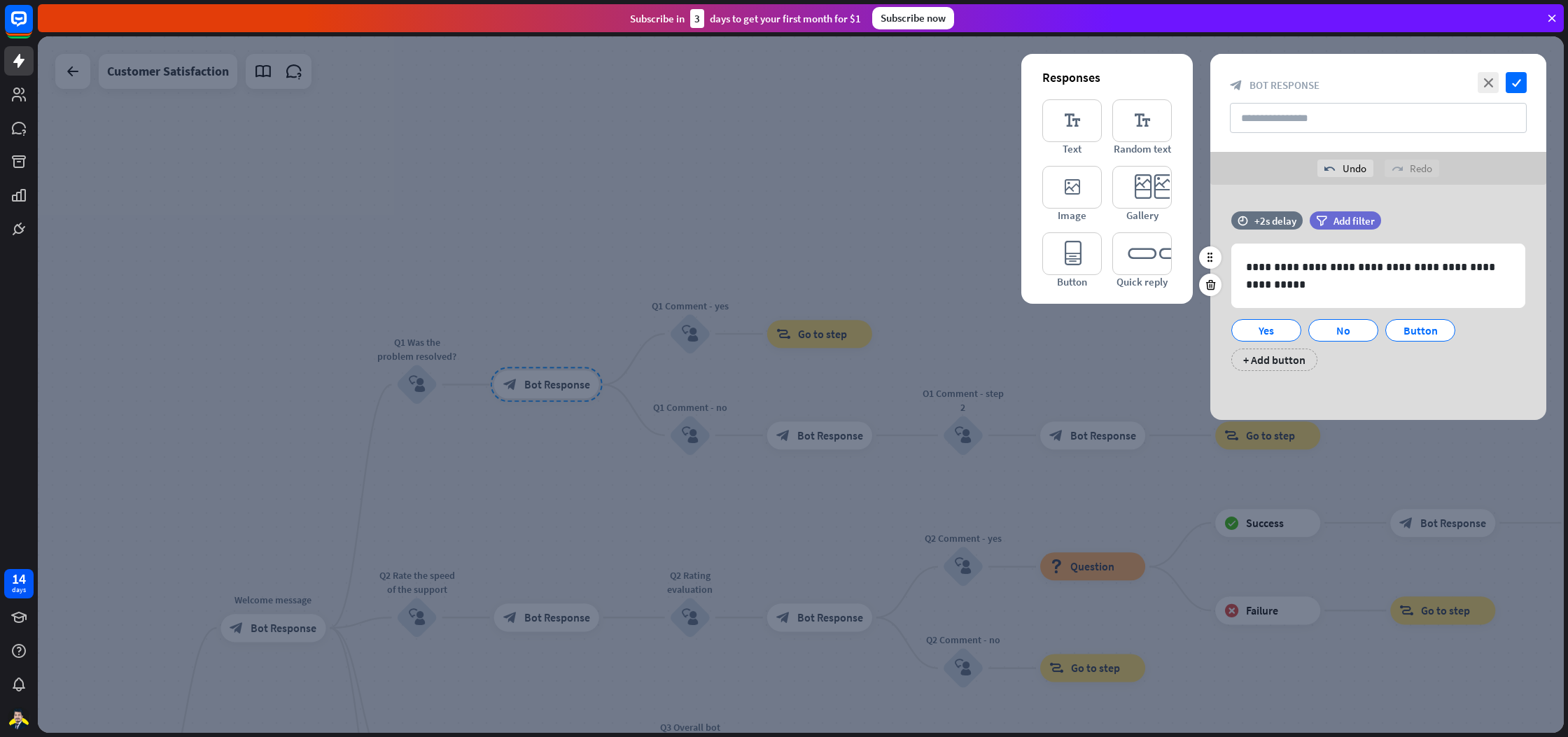
click at [1476, 380] on div "**********" at bounding box center [1379, 298] width 336 height 174
click at [1312, 274] on p "**********" at bounding box center [1379, 276] width 265 height 35
click at [1509, 375] on div "**********" at bounding box center [1379, 298] width 336 height 174
click at [1476, 289] on p "**********" at bounding box center [1379, 276] width 265 height 35
click at [1452, 309] on icon at bounding box center [1451, 309] width 14 height 14
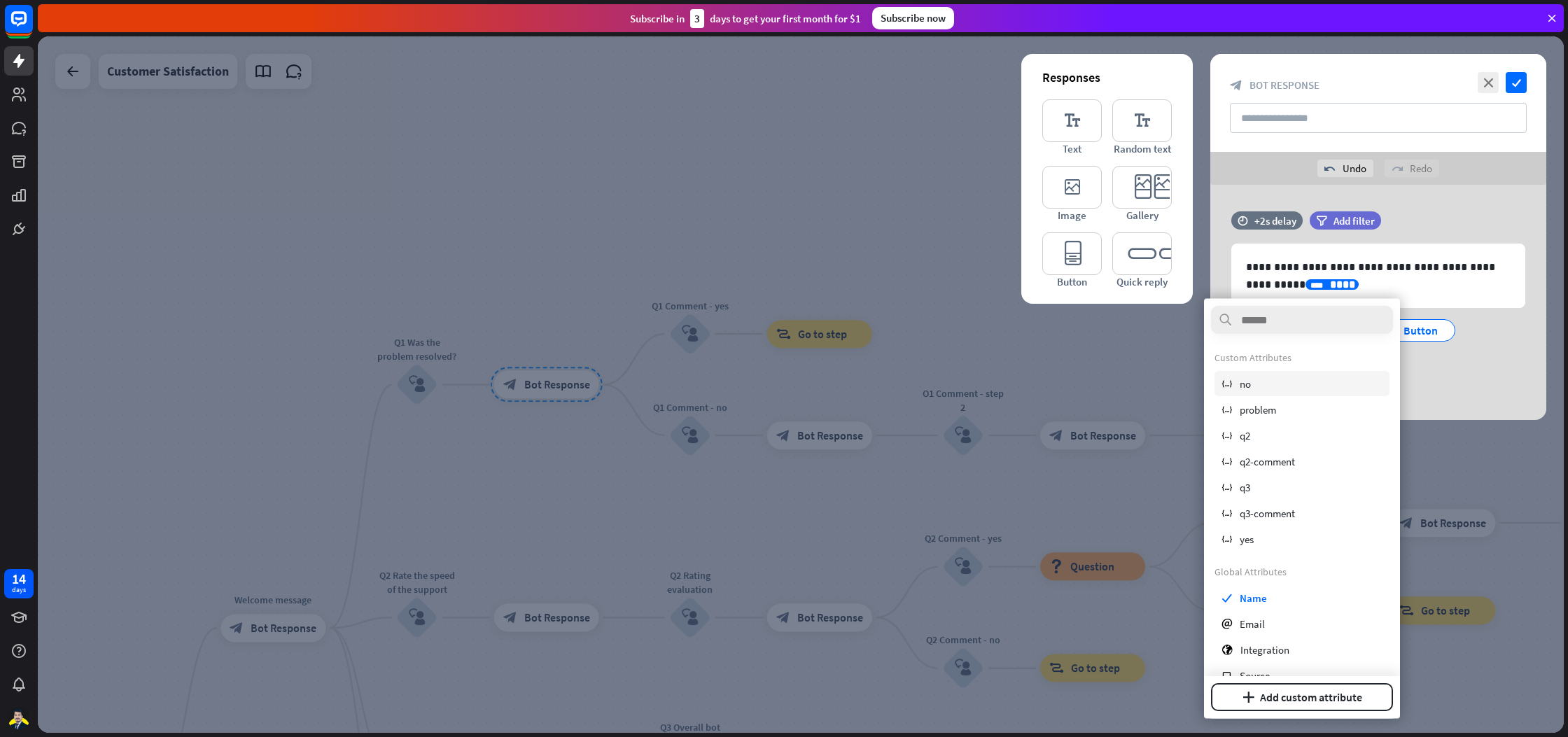
click at [1259, 383] on div "variable no" at bounding box center [1302, 384] width 175 height 26
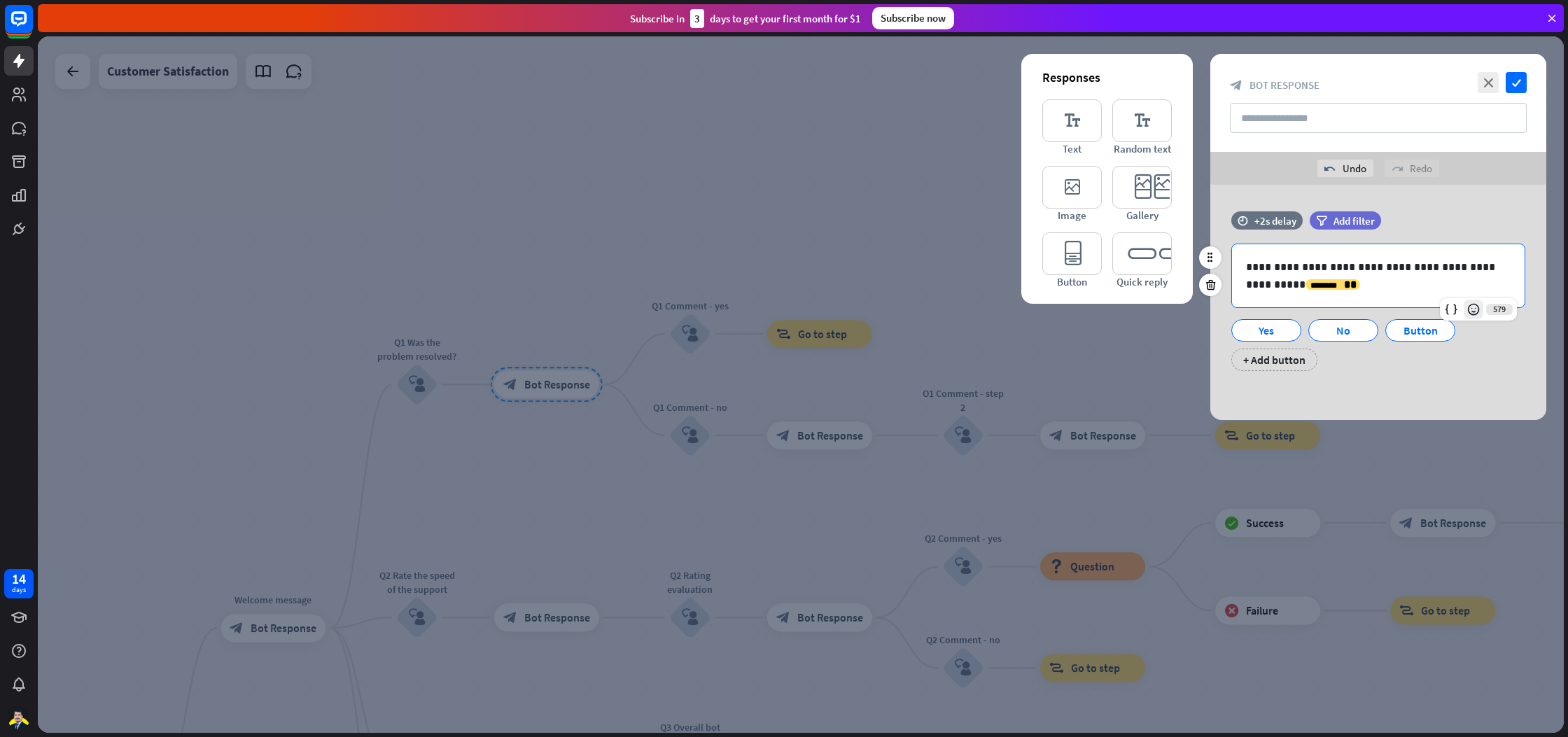
click at [1470, 313] on icon at bounding box center [1474, 309] width 14 height 14
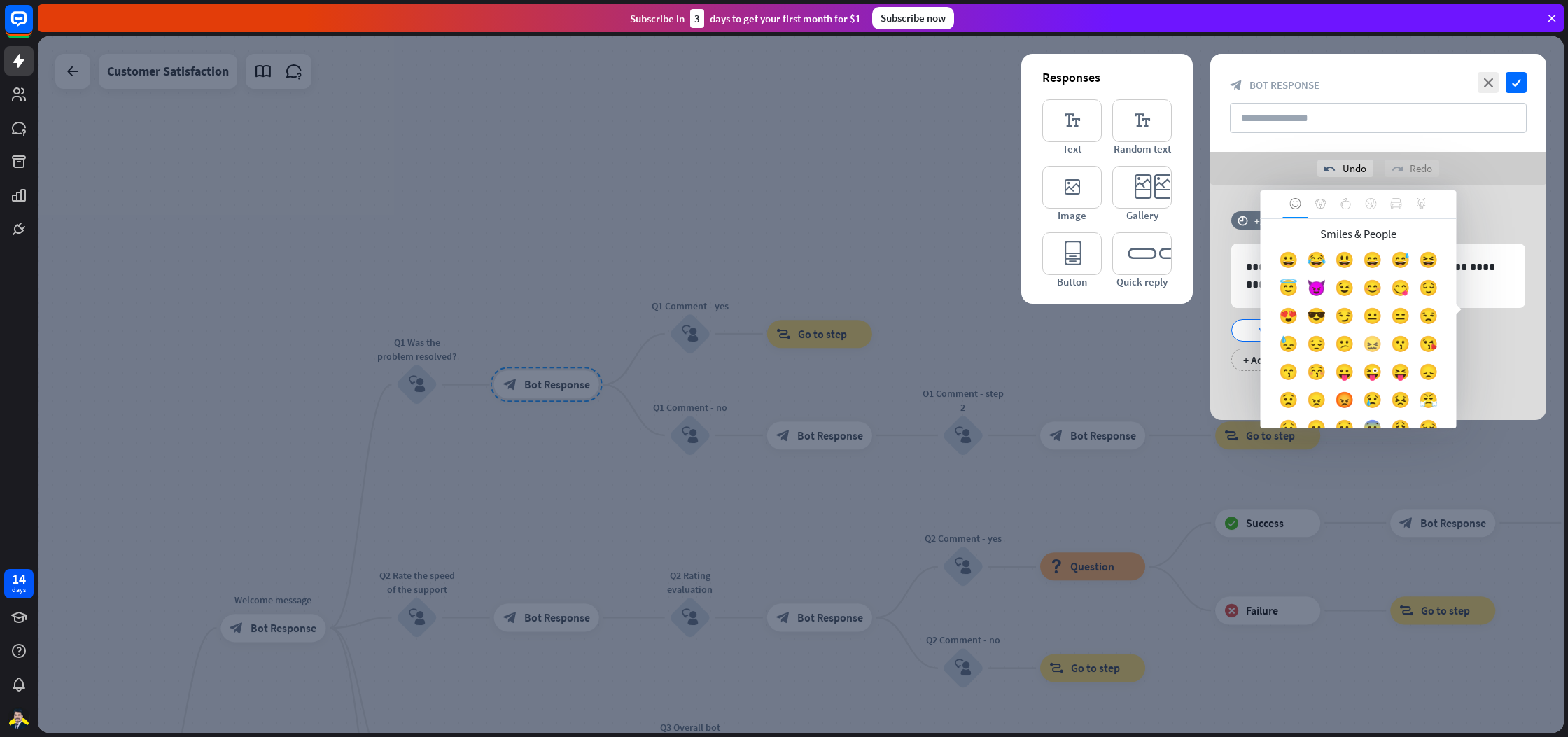
click at [1370, 341] on div "😖" at bounding box center [1373, 347] width 28 height 28
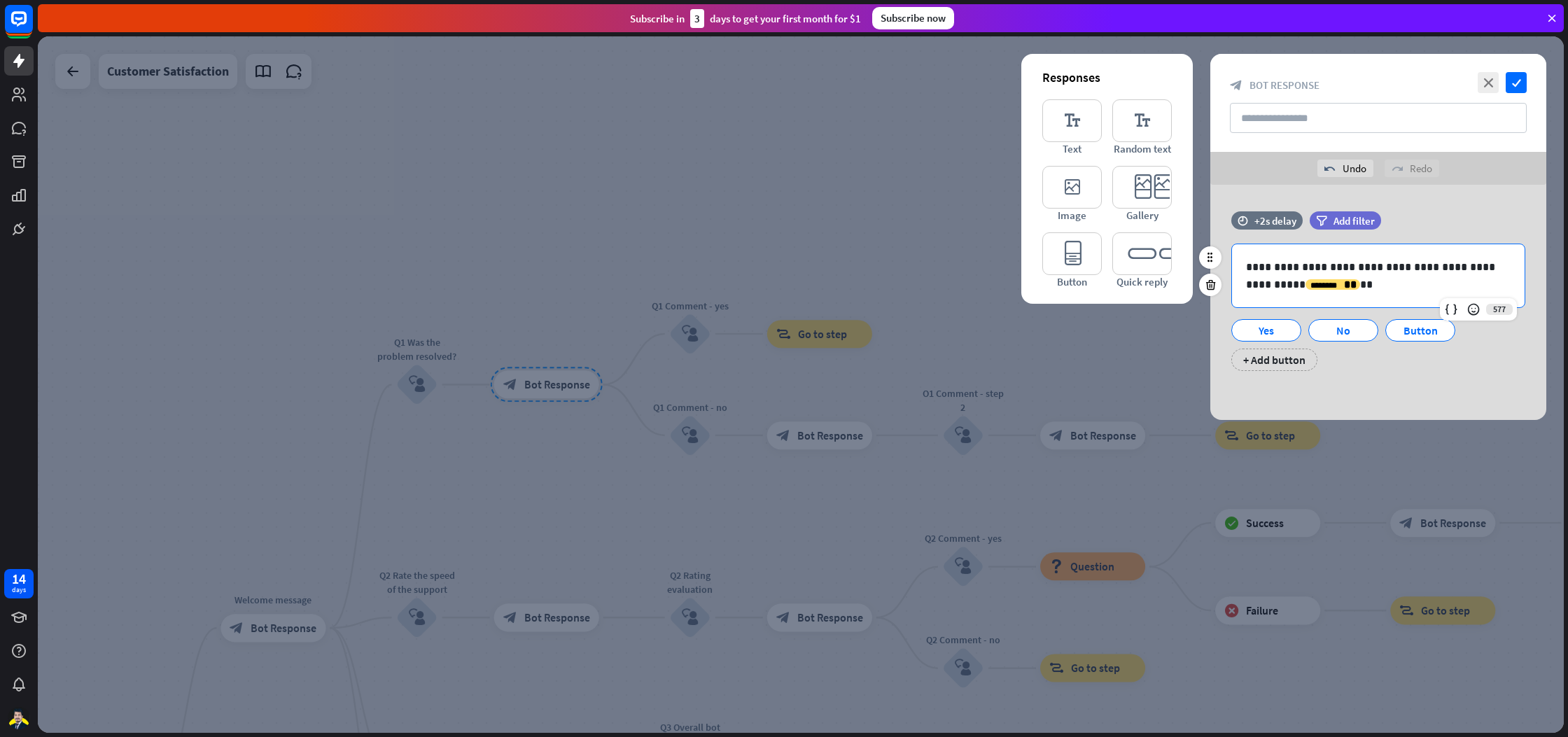
click at [1498, 311] on div "577" at bounding box center [1478, 309] width 77 height 22
click at [1494, 79] on icon "close" at bounding box center [1488, 82] width 21 height 21
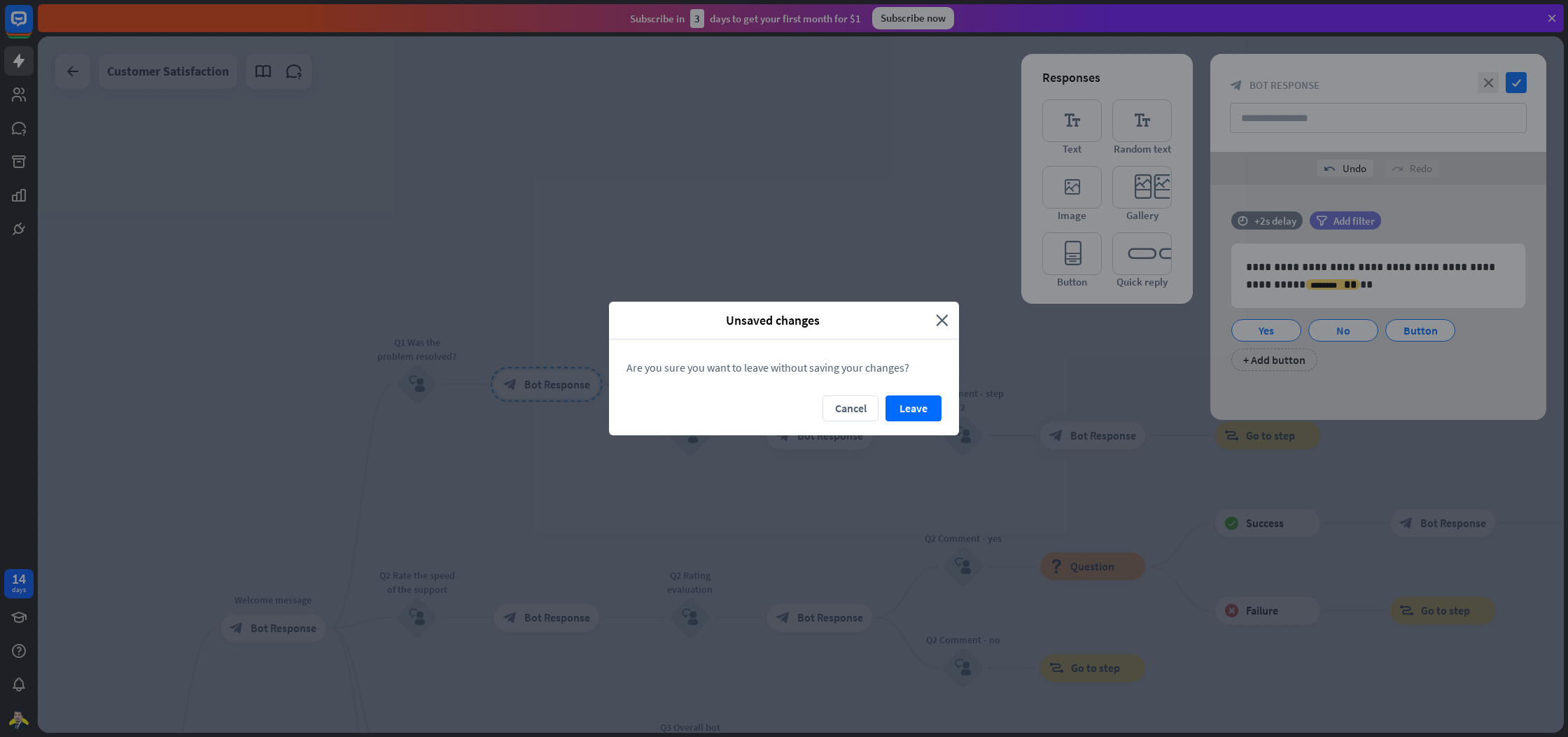
click at [916, 407] on button "Leave" at bounding box center [914, 408] width 56 height 26
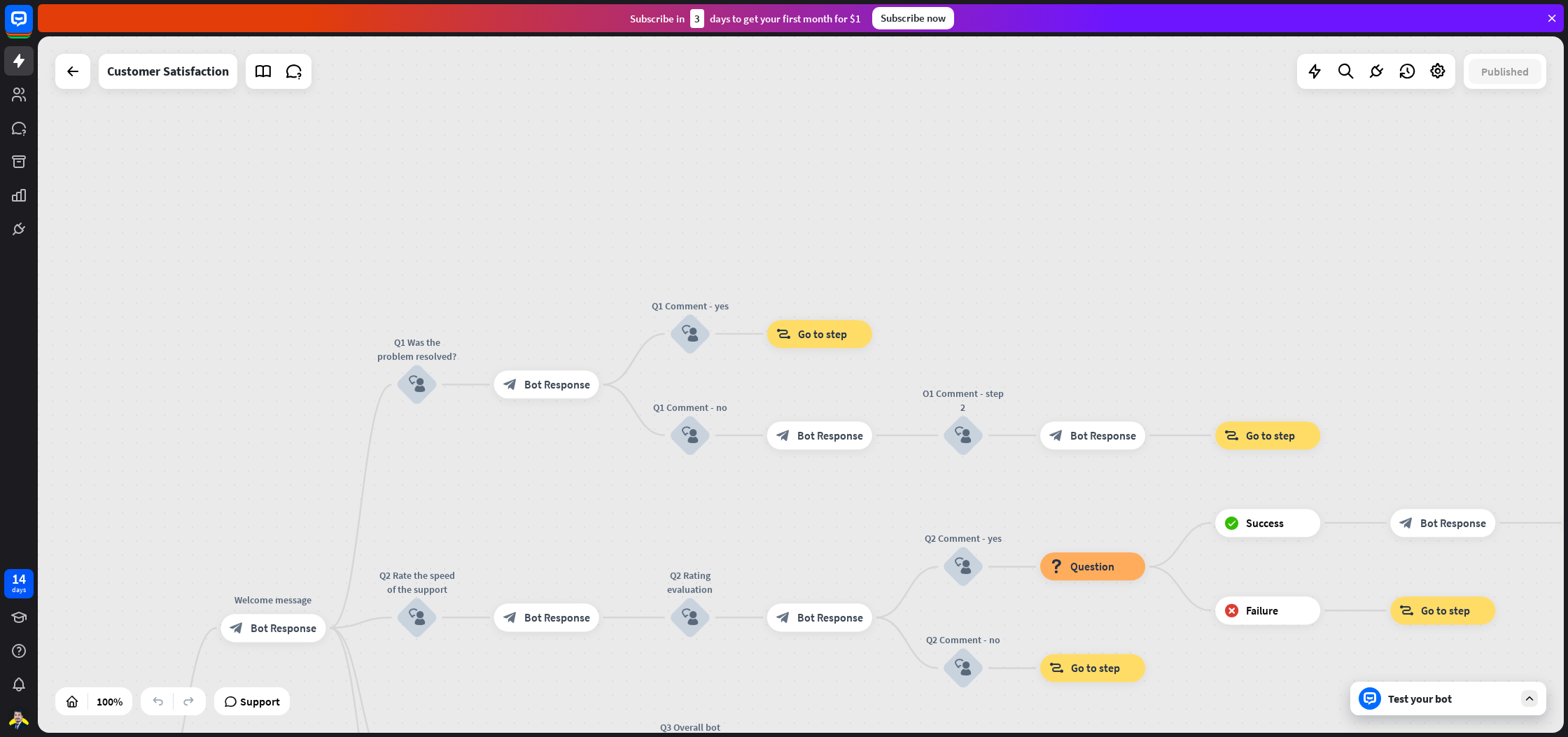
click at [73, 89] on div "home_2 Start point Welcome message block_bot_response Bot Response Q1 Was the p…" at bounding box center [801, 385] width 1527 height 697
click at [72, 71] on icon at bounding box center [72, 71] width 16 height 16
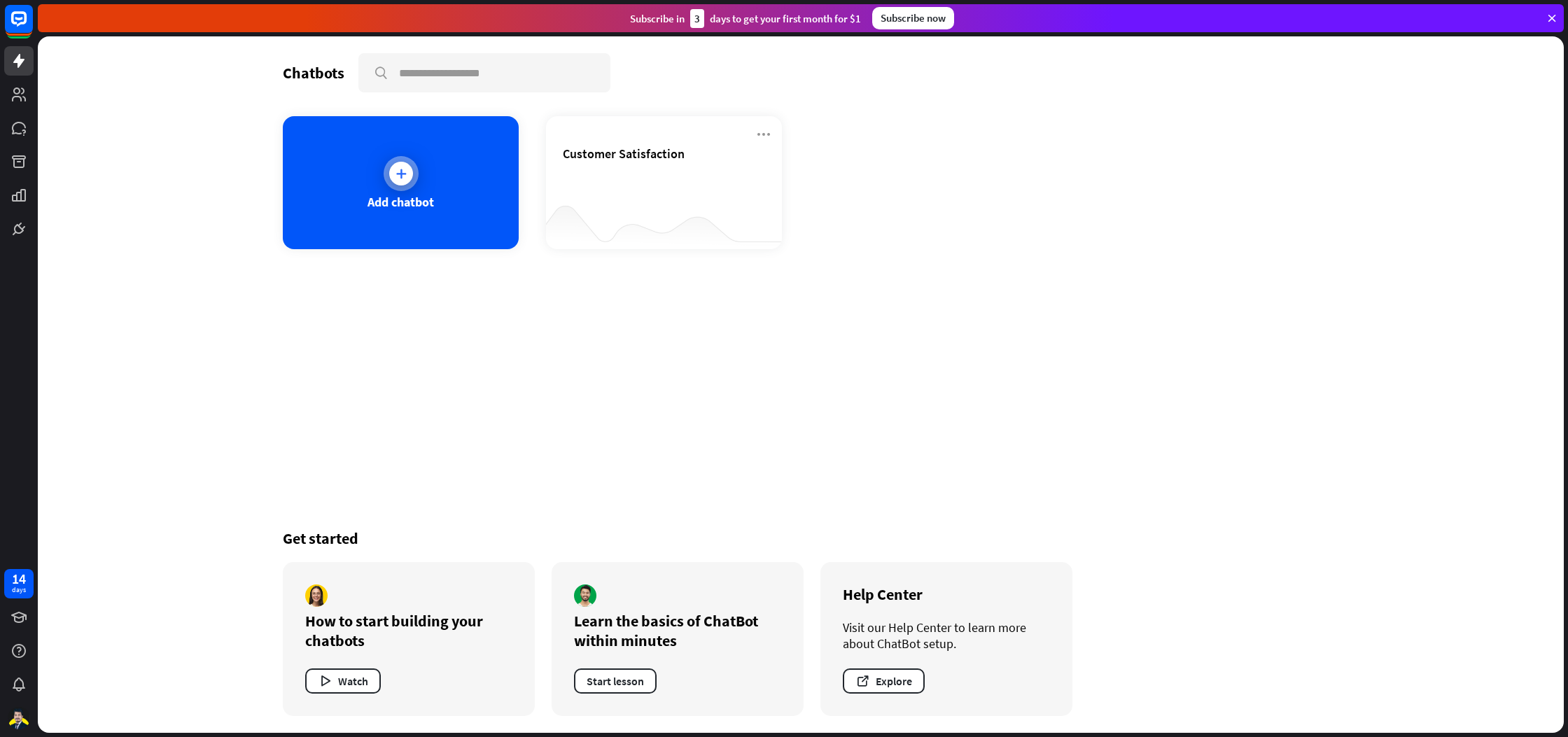
click at [399, 169] on icon at bounding box center [401, 173] width 14 height 14
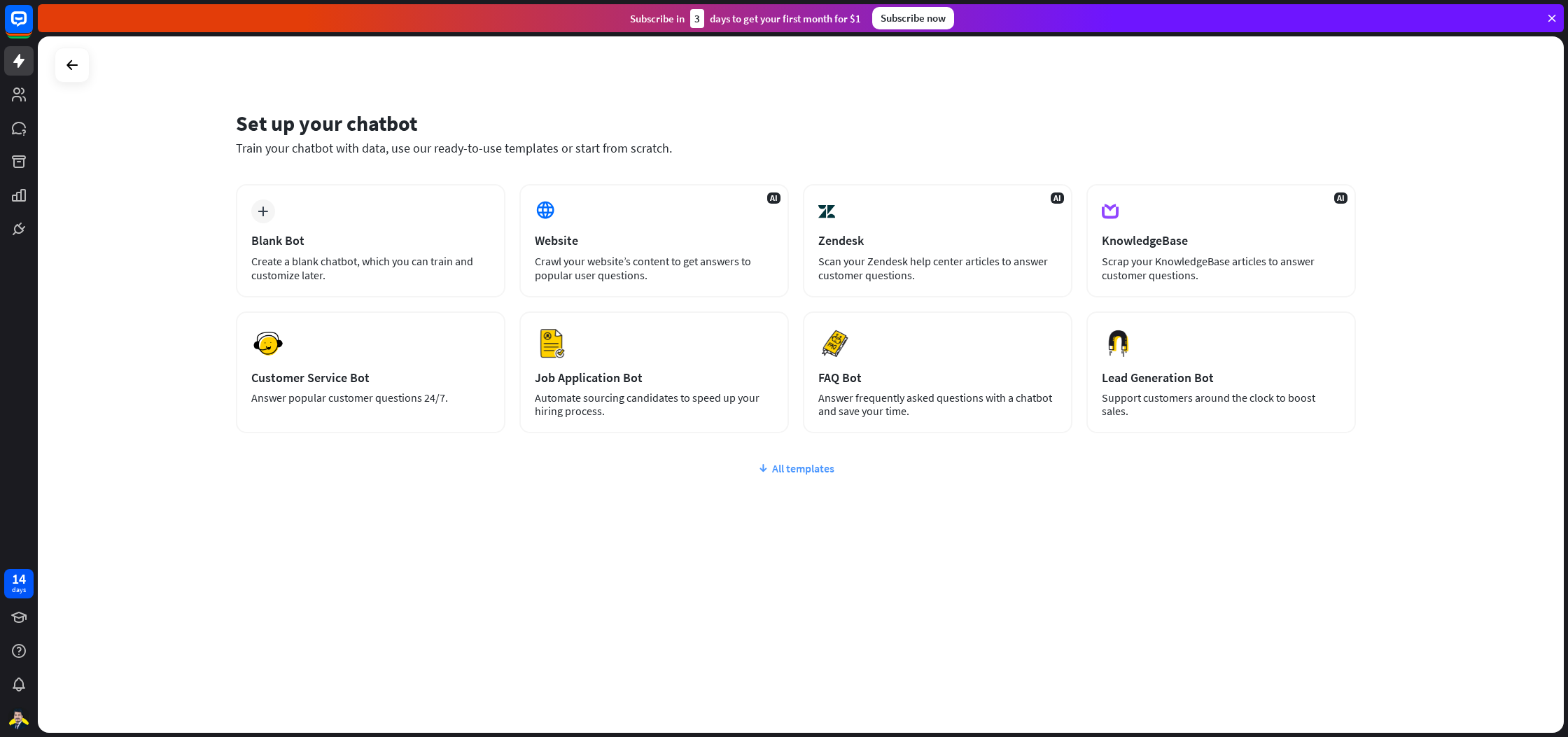
click at [807, 466] on div "All templates" at bounding box center [796, 468] width 1120 height 14
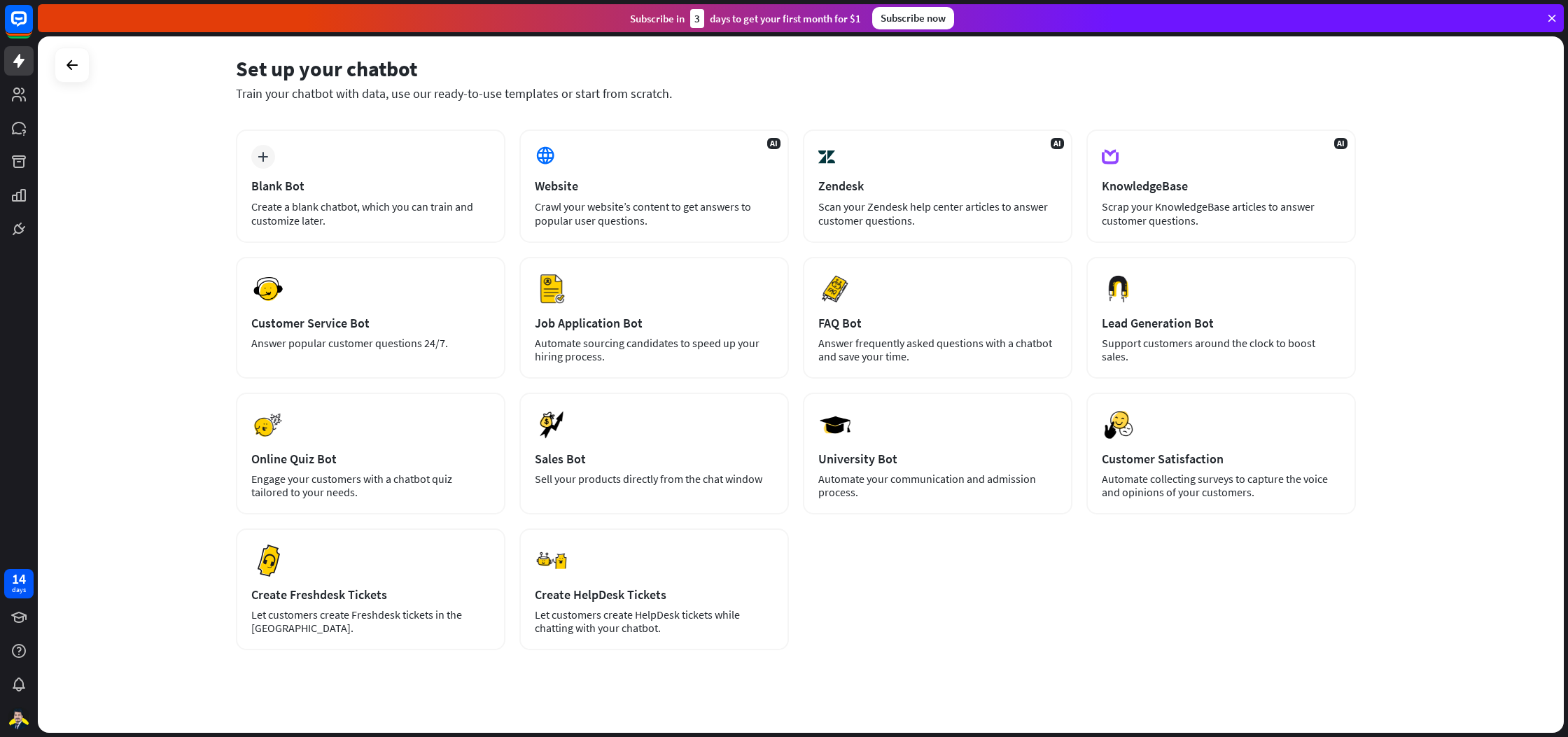
scroll to position [42, 0]
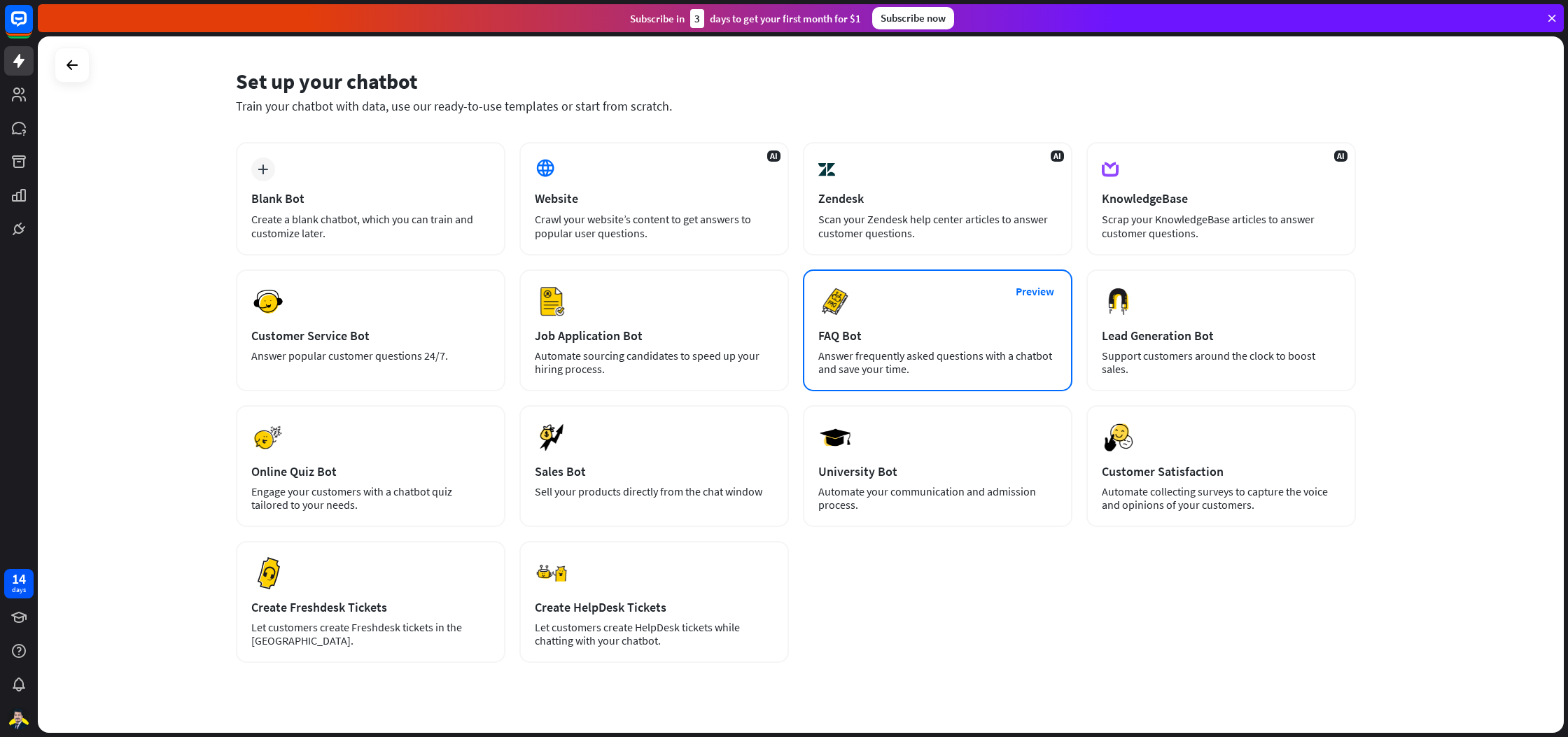
click at [862, 362] on div "Answer frequently asked questions with a chatbot and save your time." at bounding box center [937, 363] width 239 height 27
